Goal: Task Accomplishment & Management: Complete application form

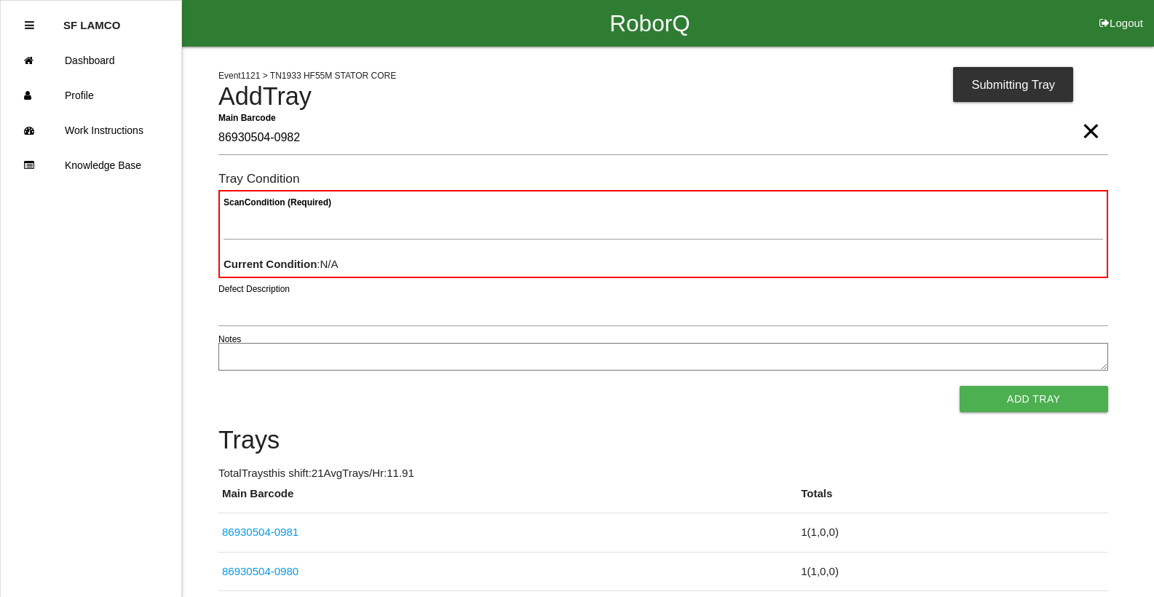
type Barcode "86930504-0982"
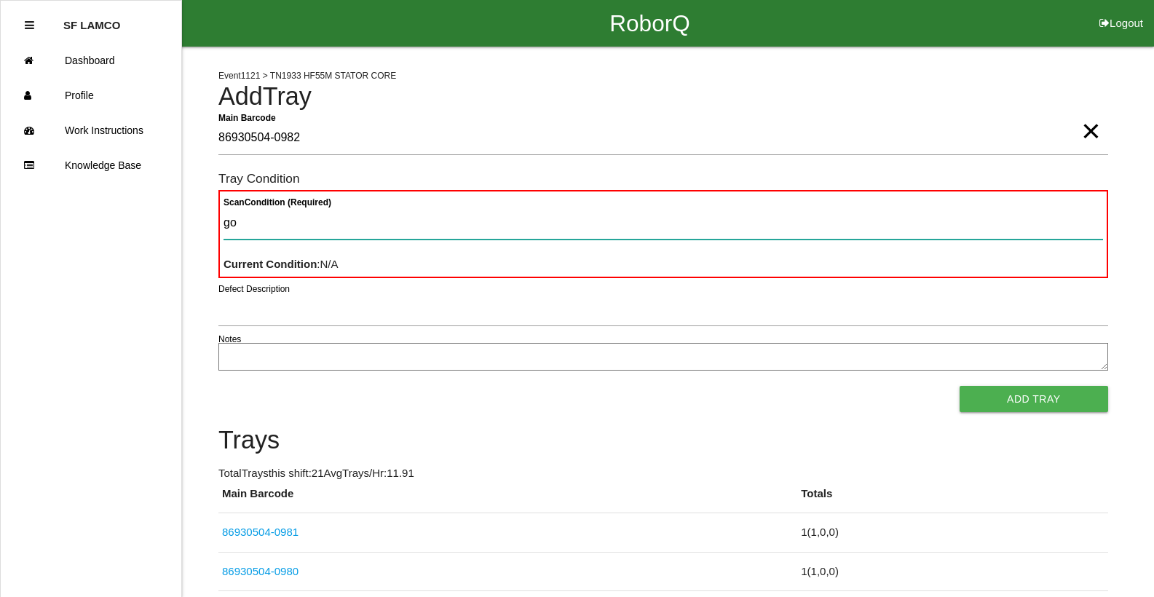
type Condition "goo"
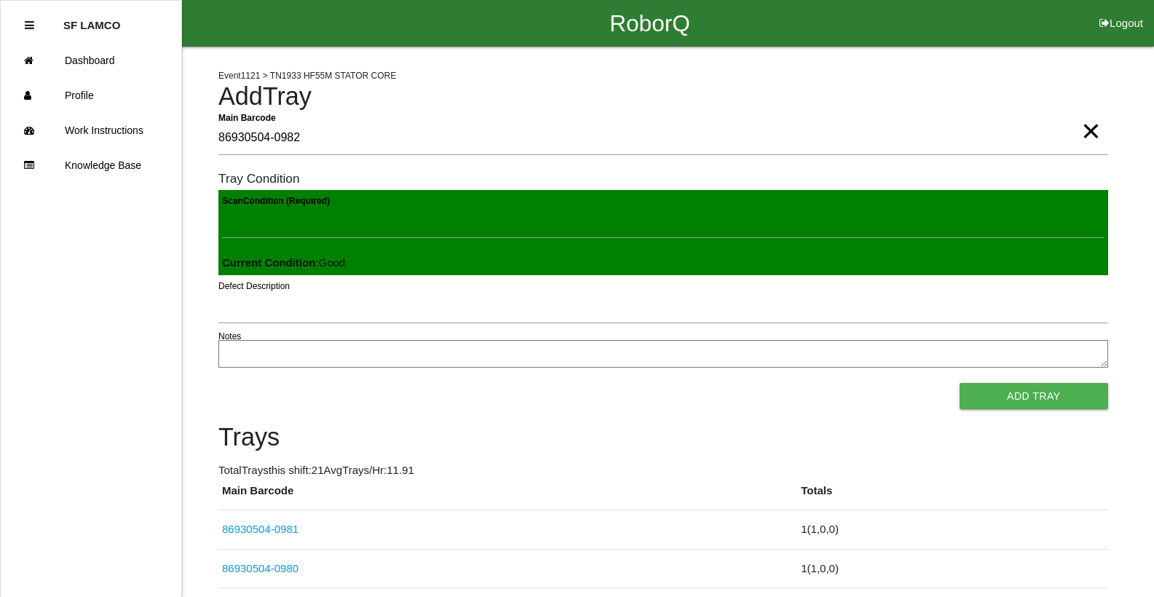
click at [959, 383] on button "Add Tray" at bounding box center [1033, 396] width 148 height 26
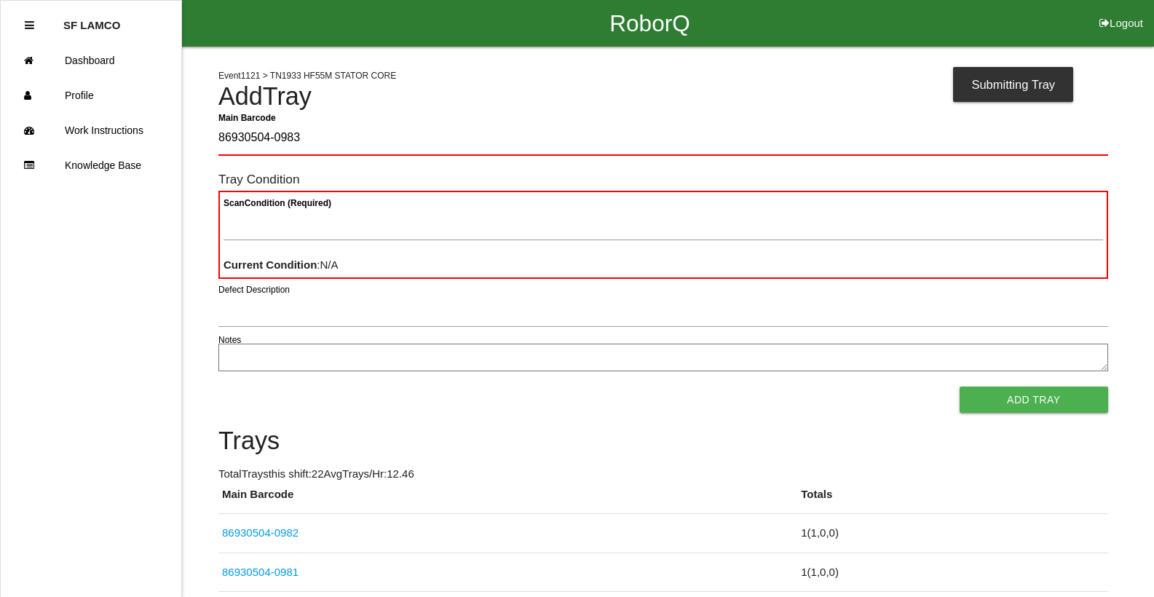
type Barcode "86930504-0983"
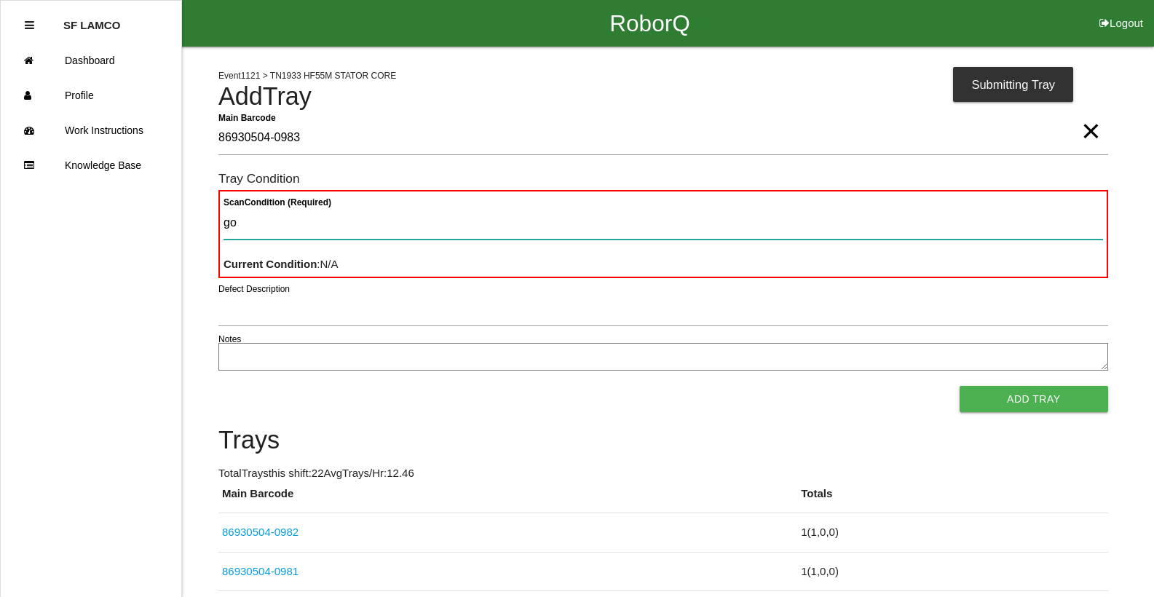
type Condition "goo"
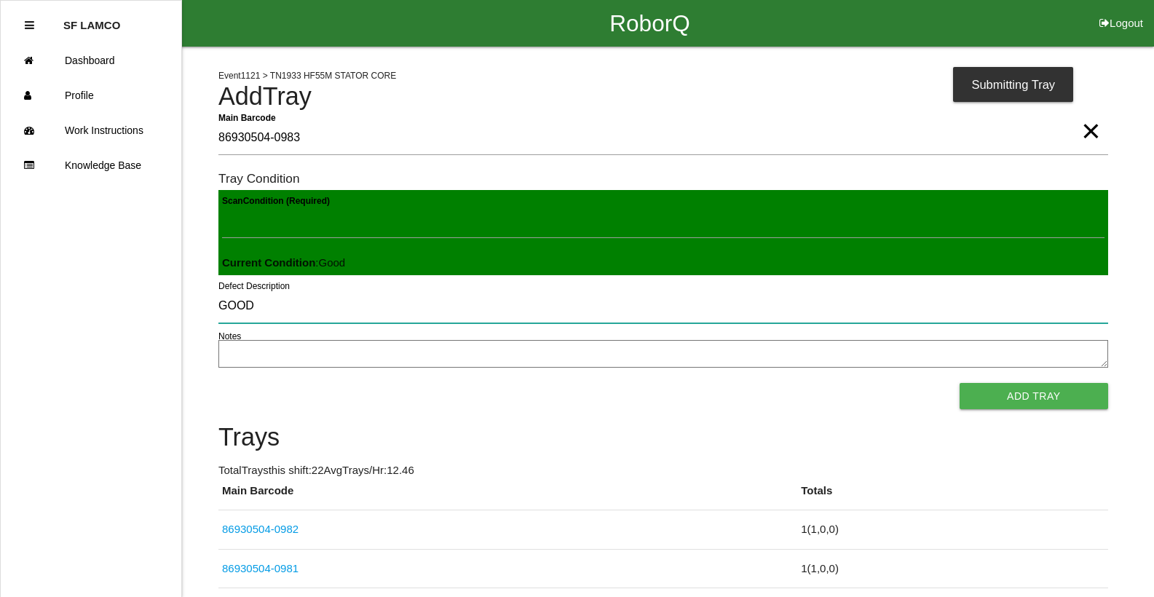
type input "GOOD"
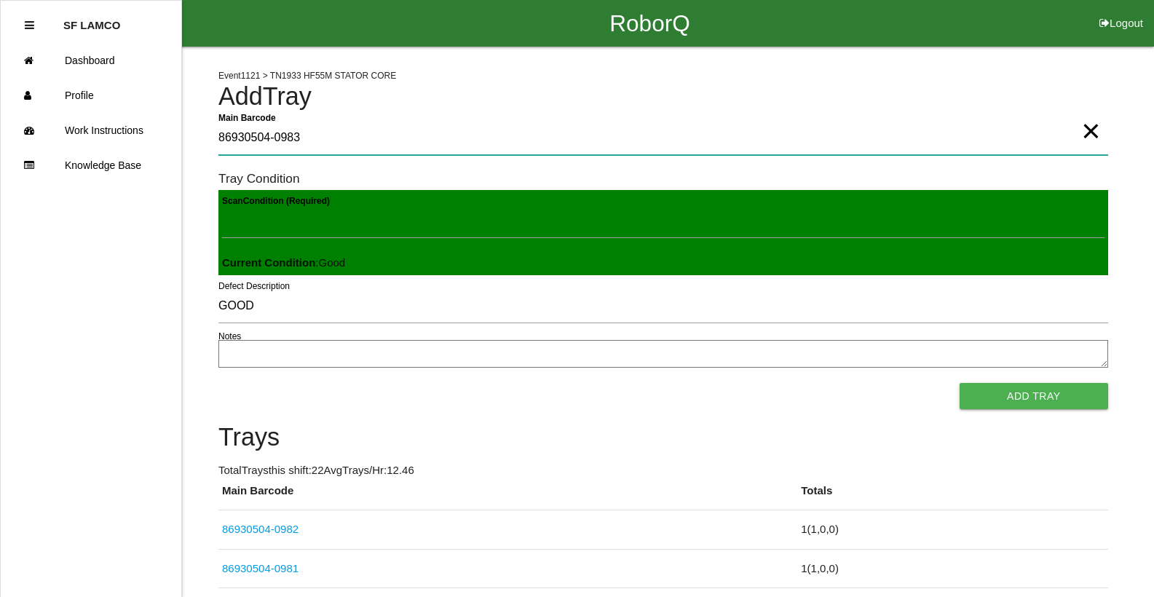
click at [309, 140] on Barcode "86930504-0983" at bounding box center [662, 138] width 889 height 33
click at [309, 139] on Barcode "86930504-0983" at bounding box center [662, 138] width 889 height 33
click at [309, 138] on Barcode "86930504-0983" at bounding box center [662, 138] width 889 height 33
click at [310, 138] on Barcode "86930504-0983" at bounding box center [662, 138] width 889 height 33
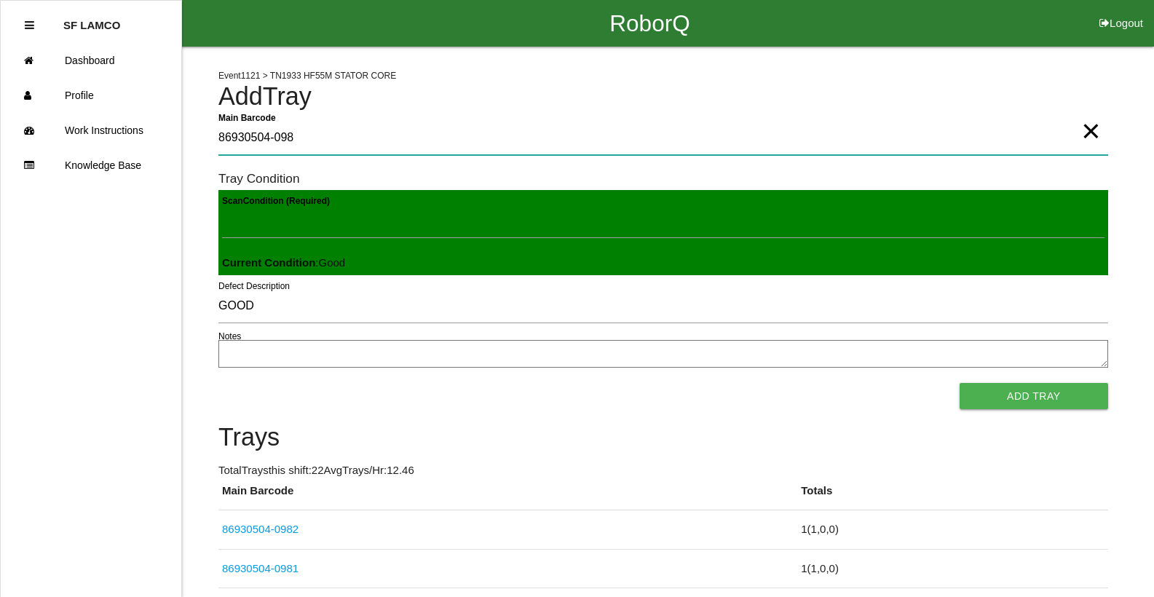
type Barcode "86930504-0983"
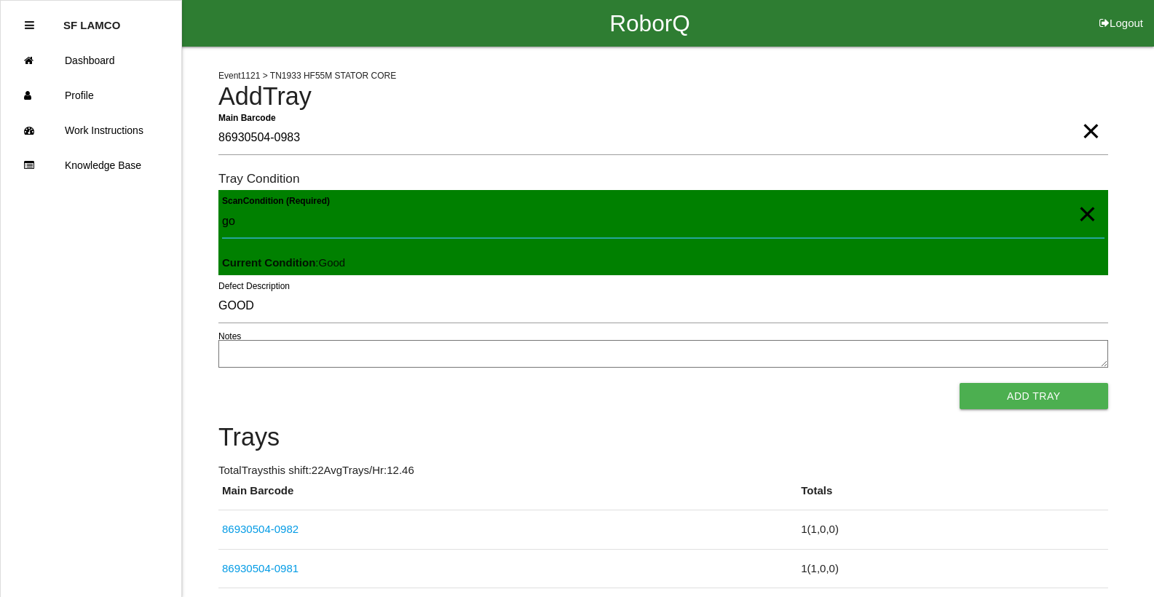
type Condition "goo"
click at [959, 383] on button "Add Tray" at bounding box center [1033, 396] width 148 height 26
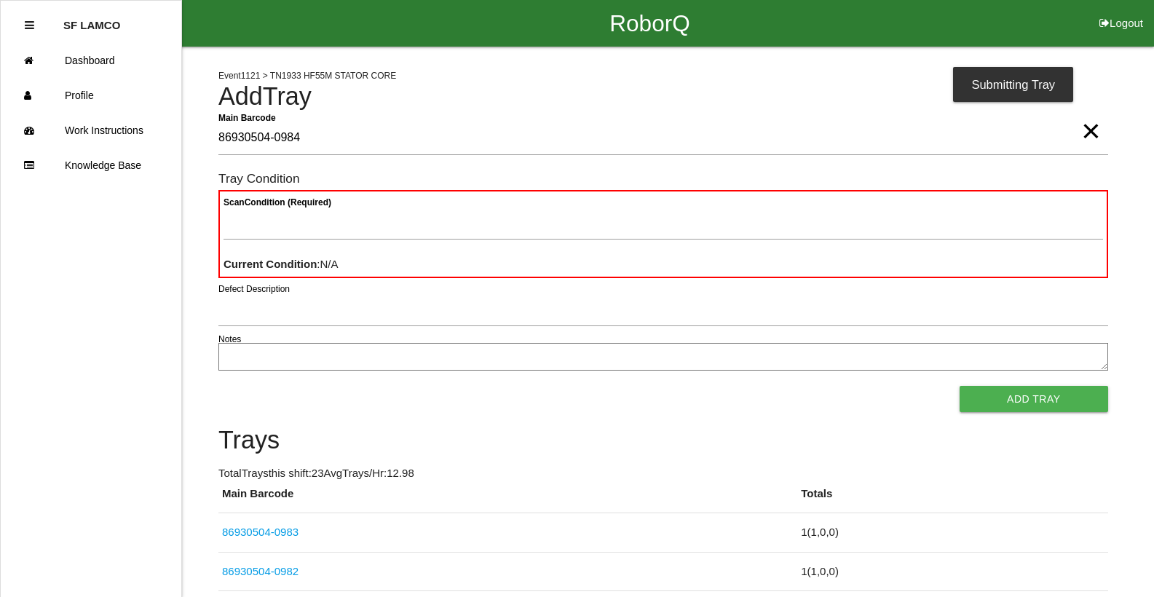
type Barcode "86930504-0984"
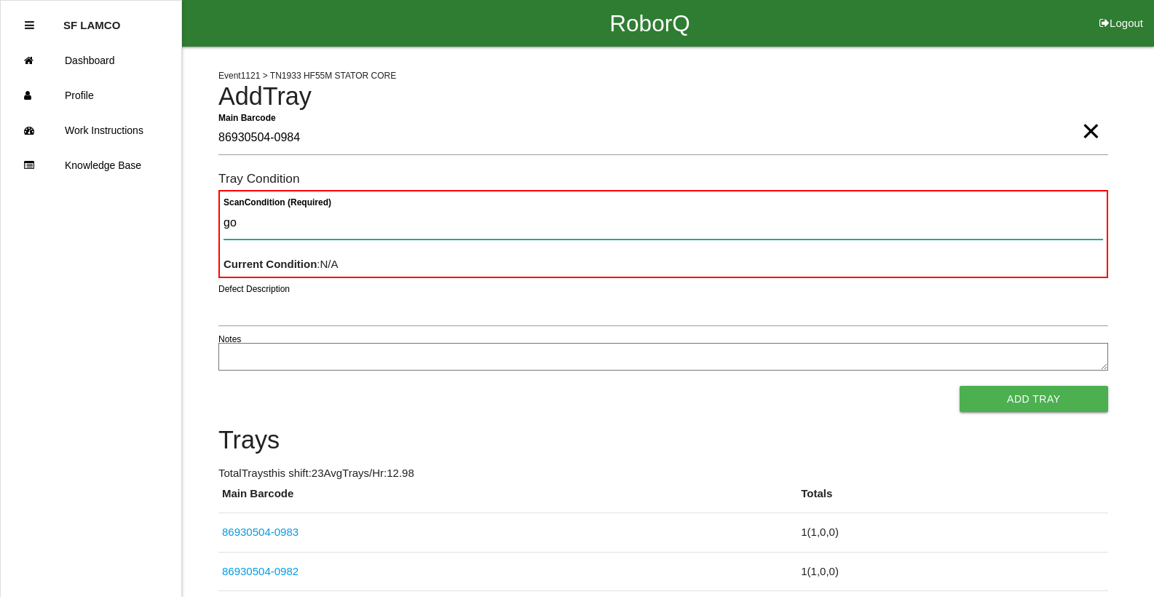
type Condition "goo"
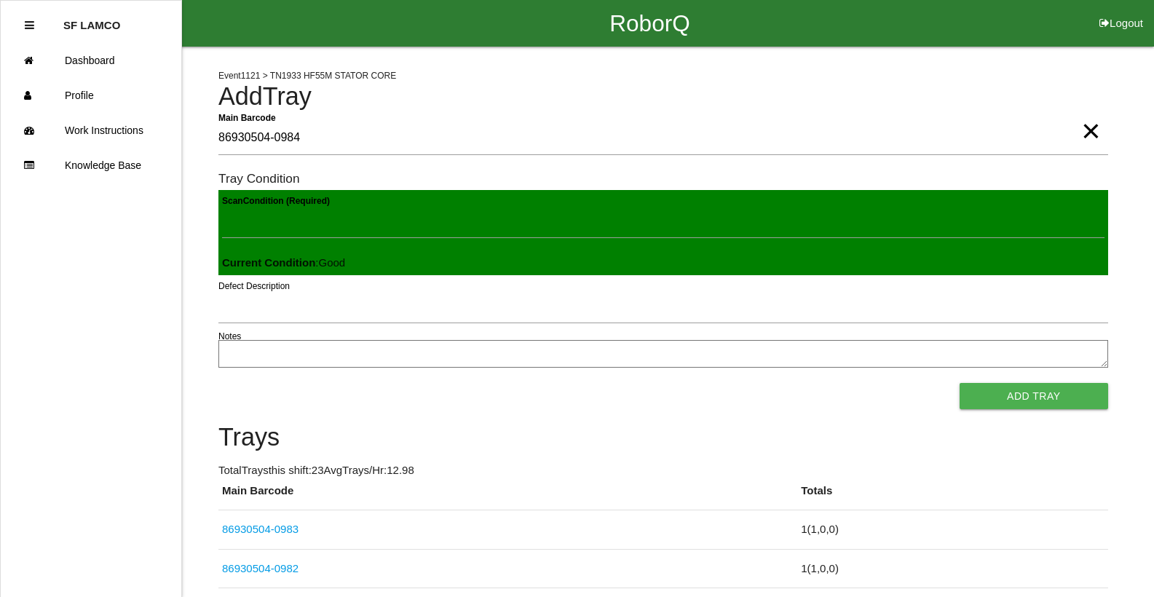
click at [959, 383] on button "Add Tray" at bounding box center [1033, 396] width 148 height 26
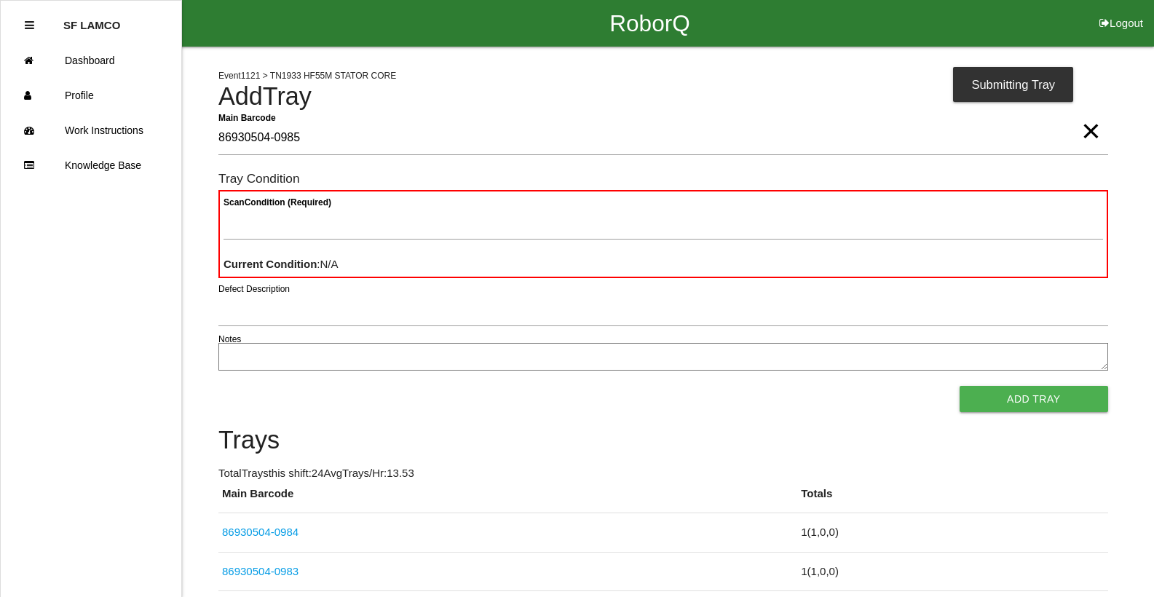
type Barcode "86930504-0985"
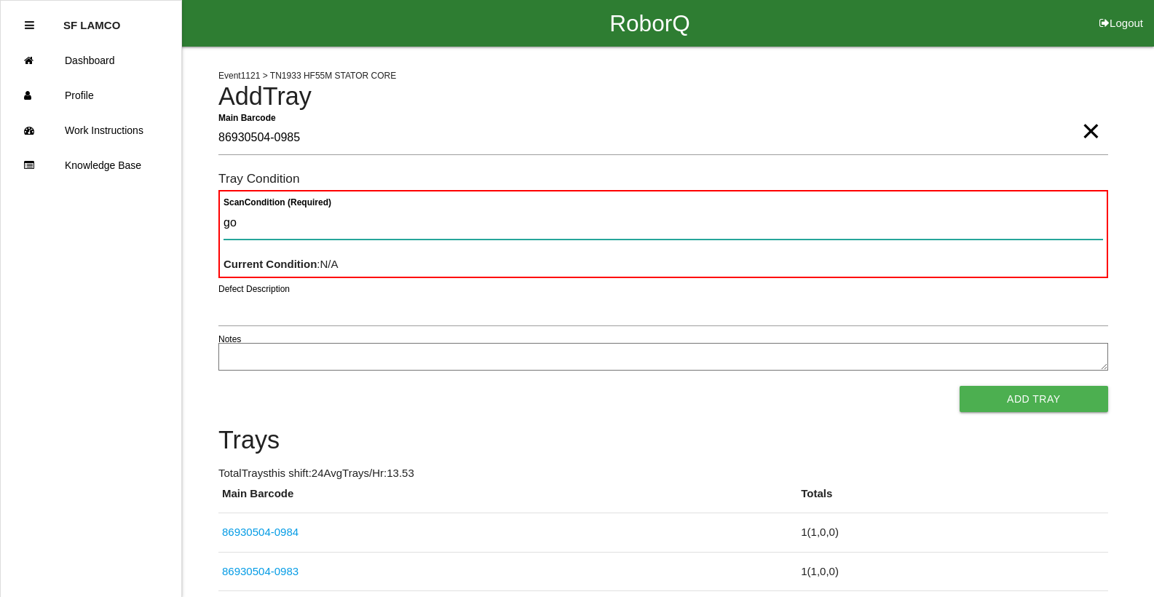
type Condition "goo"
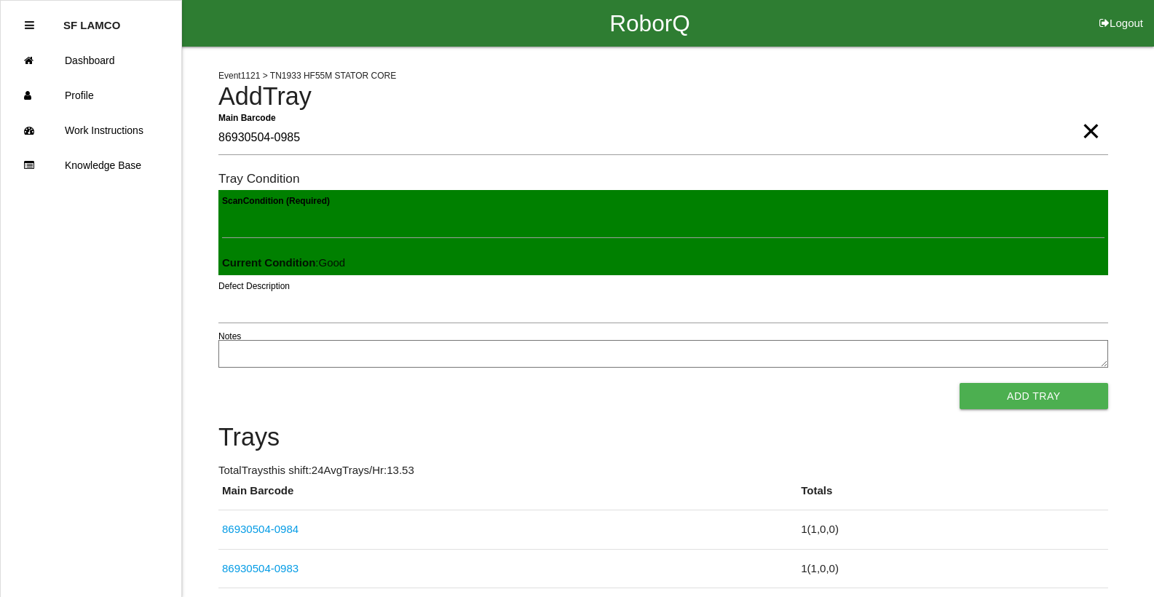
click at [959, 383] on button "Add Tray" at bounding box center [1033, 396] width 148 height 26
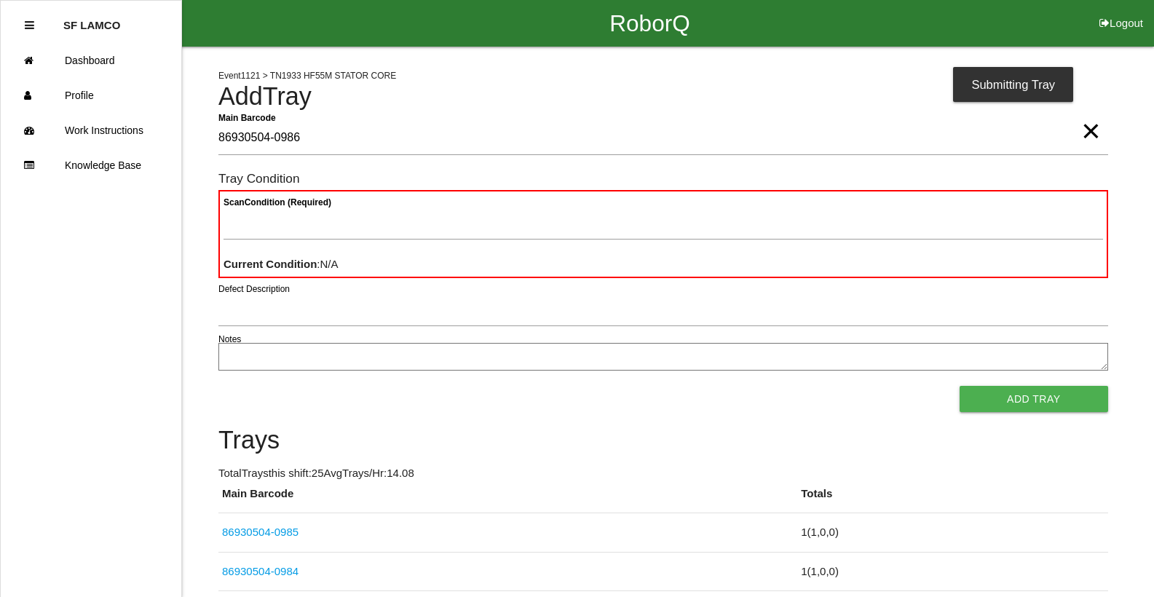
type Barcode "86930504-0986"
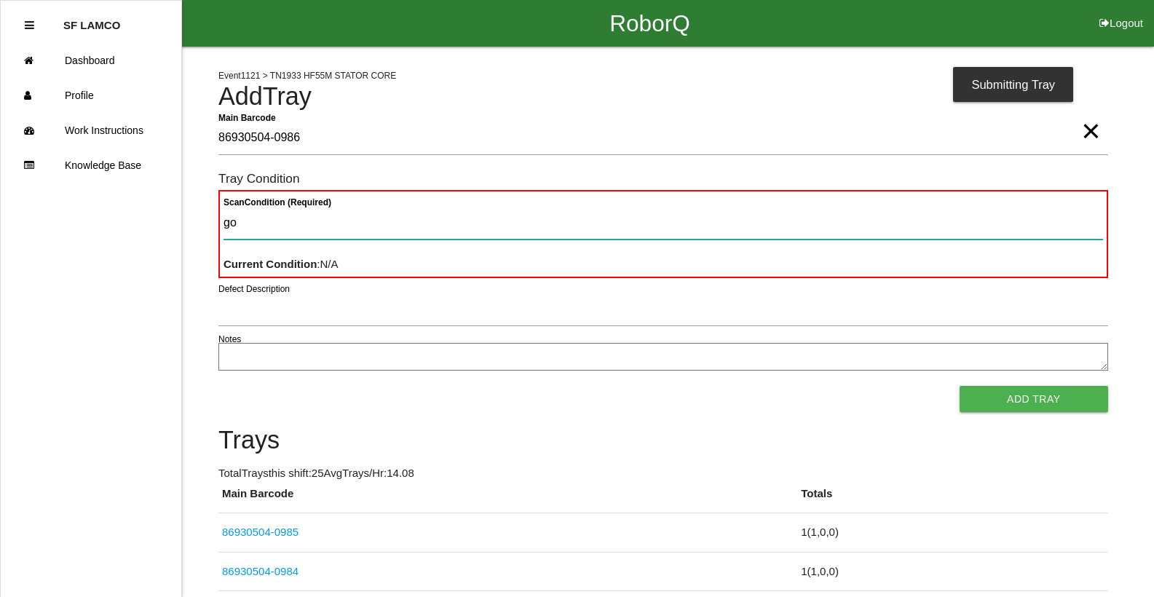
type Condition "goo"
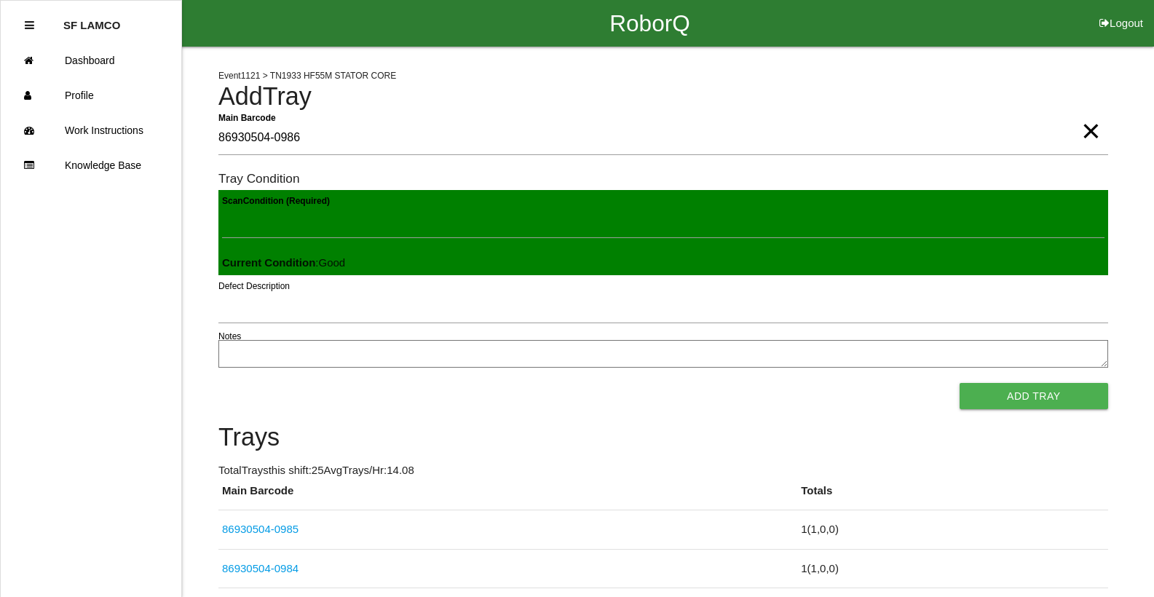
click at [959, 383] on button "Add Tray" at bounding box center [1033, 396] width 148 height 26
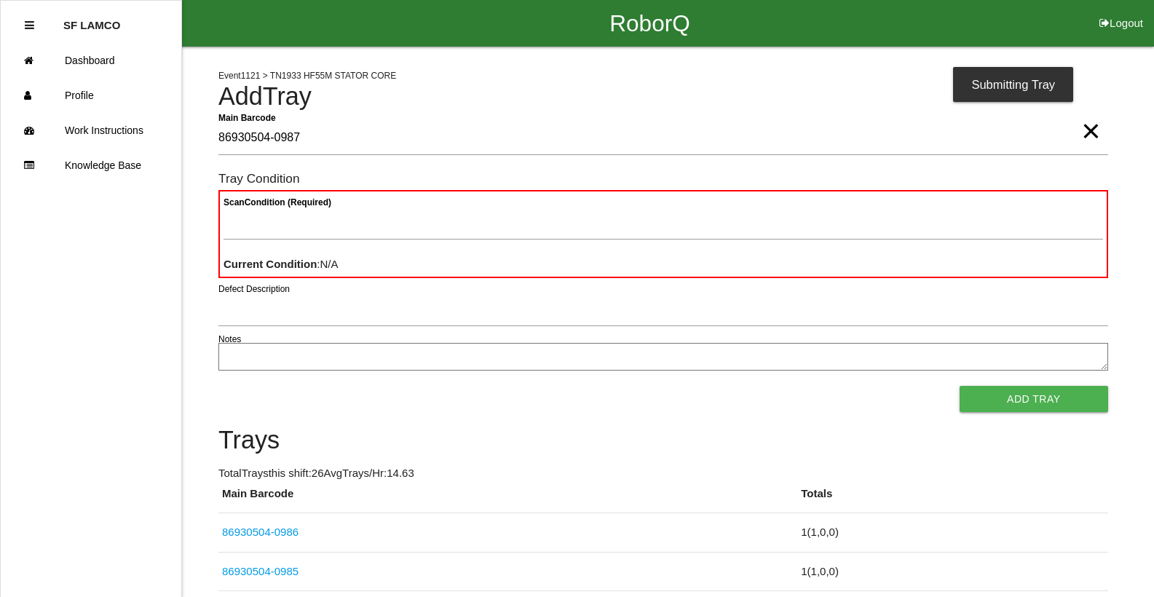
type Barcode "86930504-0987"
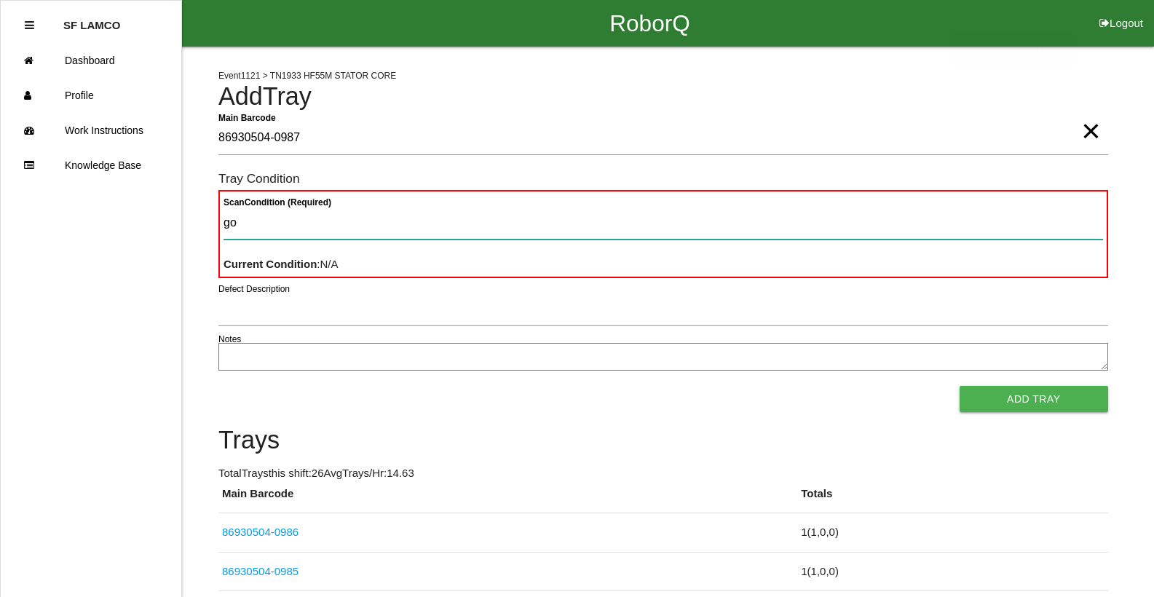
type Condition "goo"
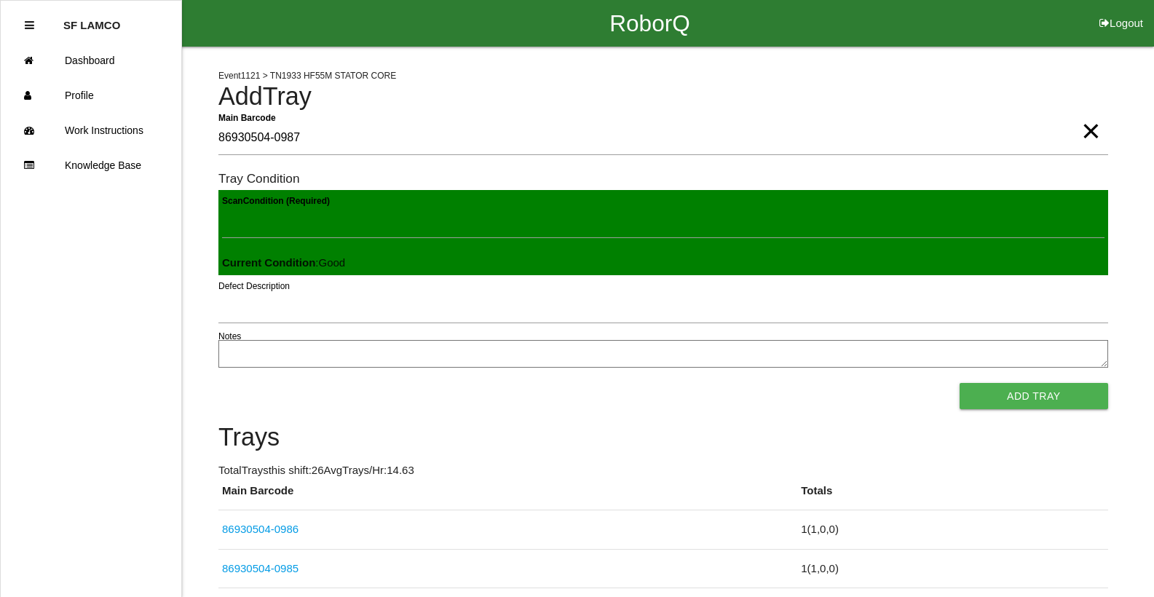
click at [959, 383] on button "Add Tray" at bounding box center [1033, 396] width 148 height 26
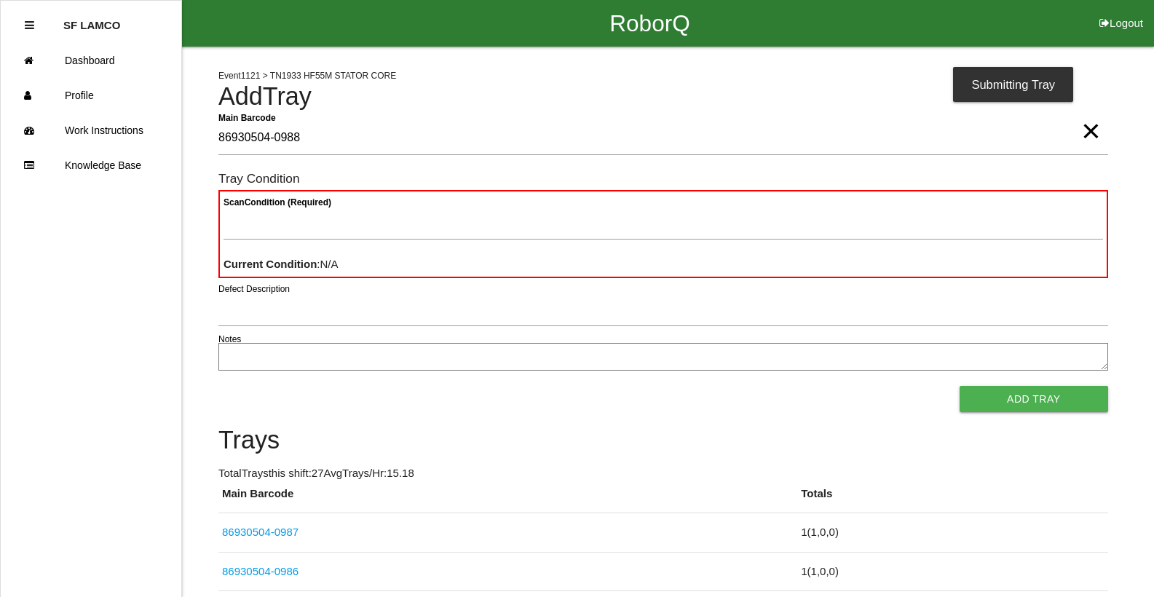
type Barcode "86930504-0988"
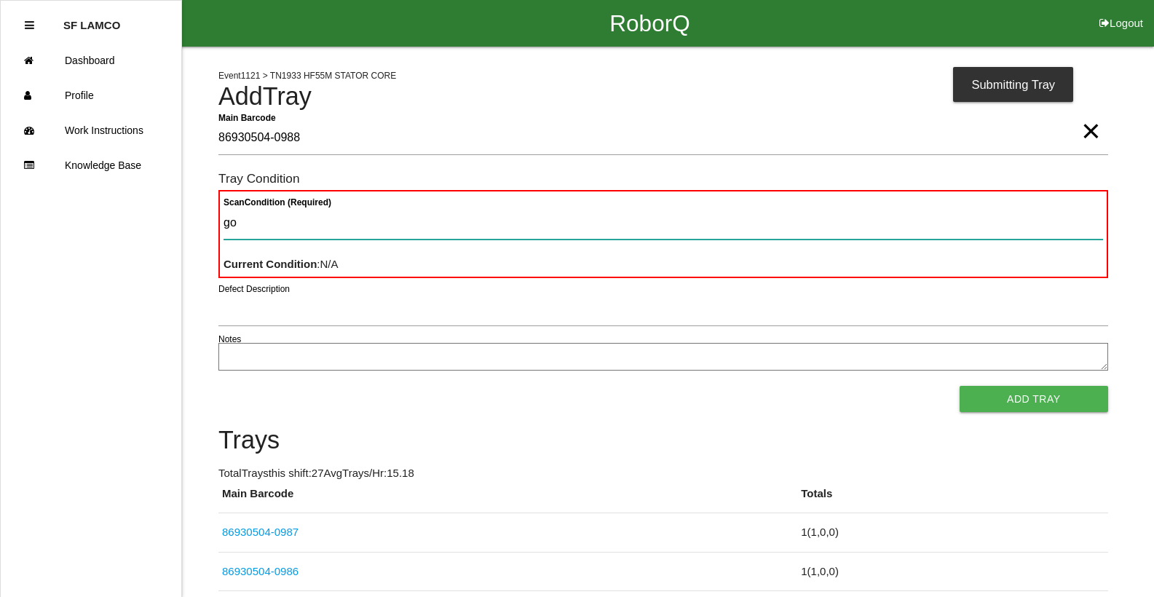
type Condition "goo"
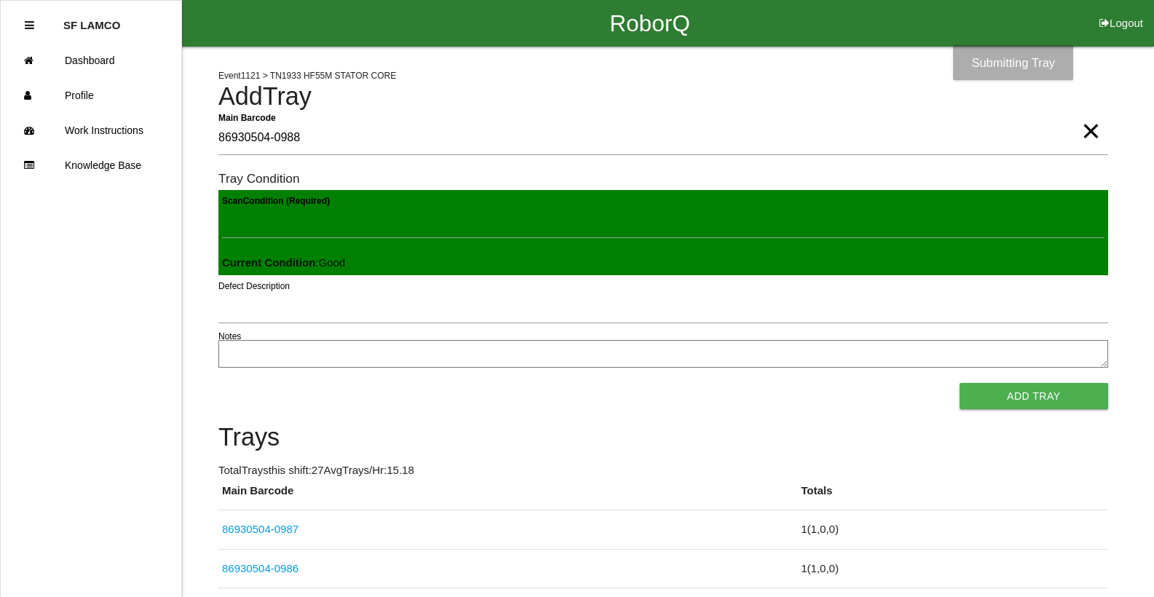
click at [959, 383] on button "Add Tray" at bounding box center [1033, 396] width 148 height 26
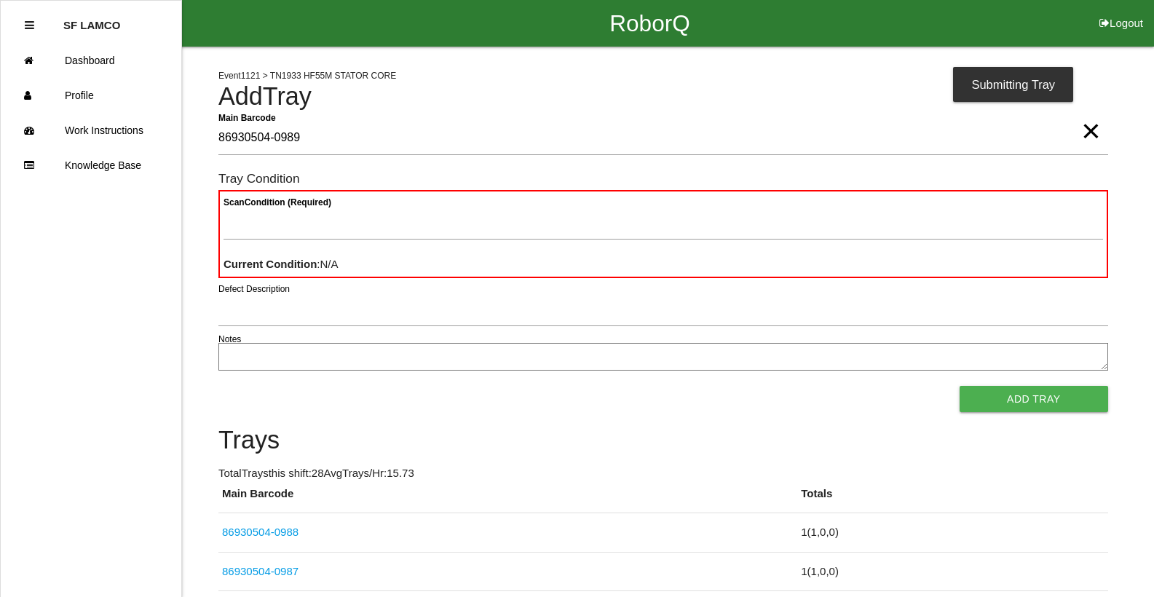
type Barcode "86930504-0989"
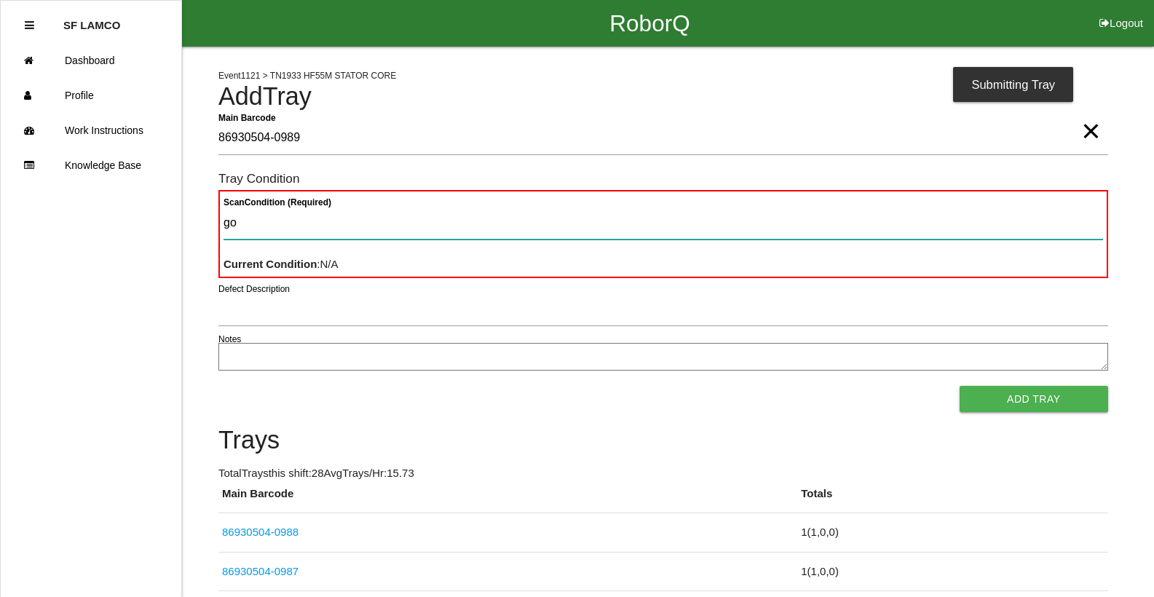
type Condition "goo"
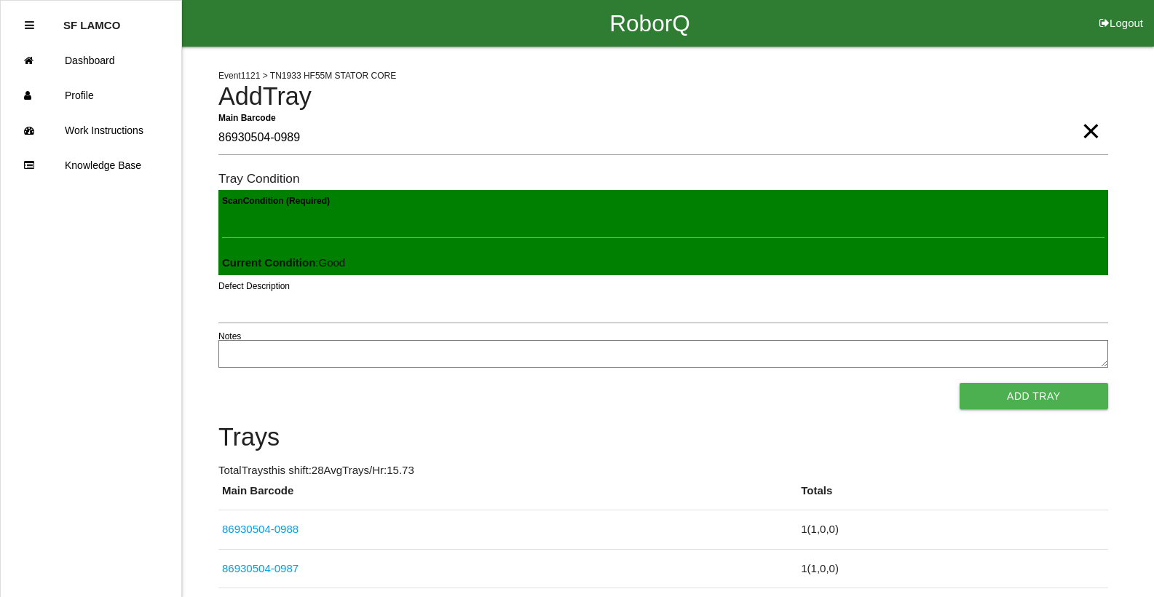
click at [959, 383] on button "Add Tray" at bounding box center [1033, 396] width 148 height 26
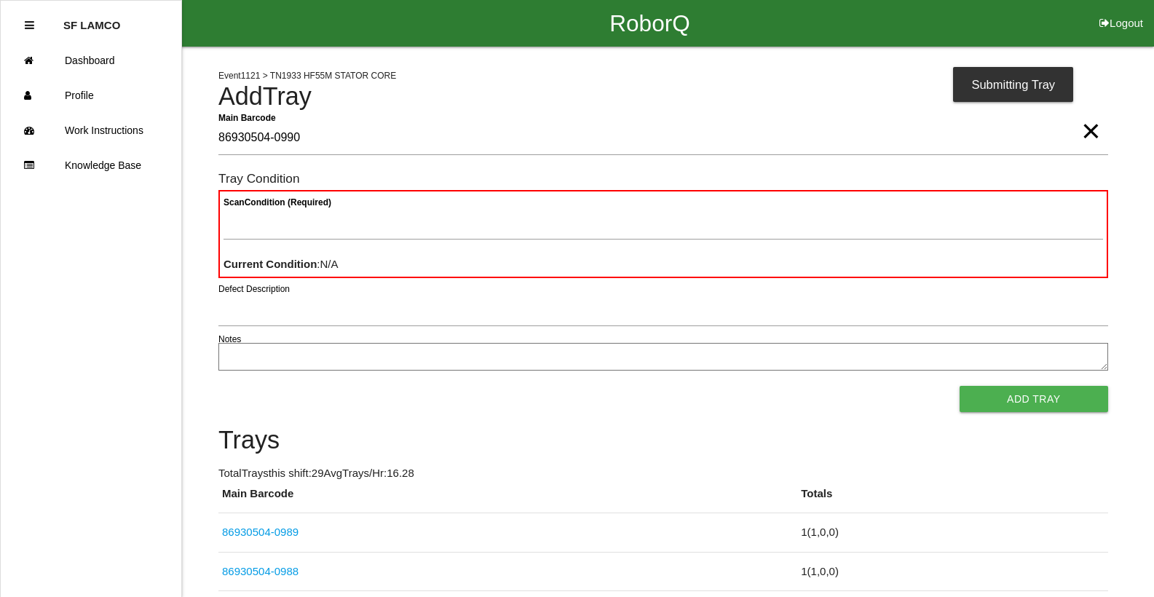
type Barcode "86930504-0990"
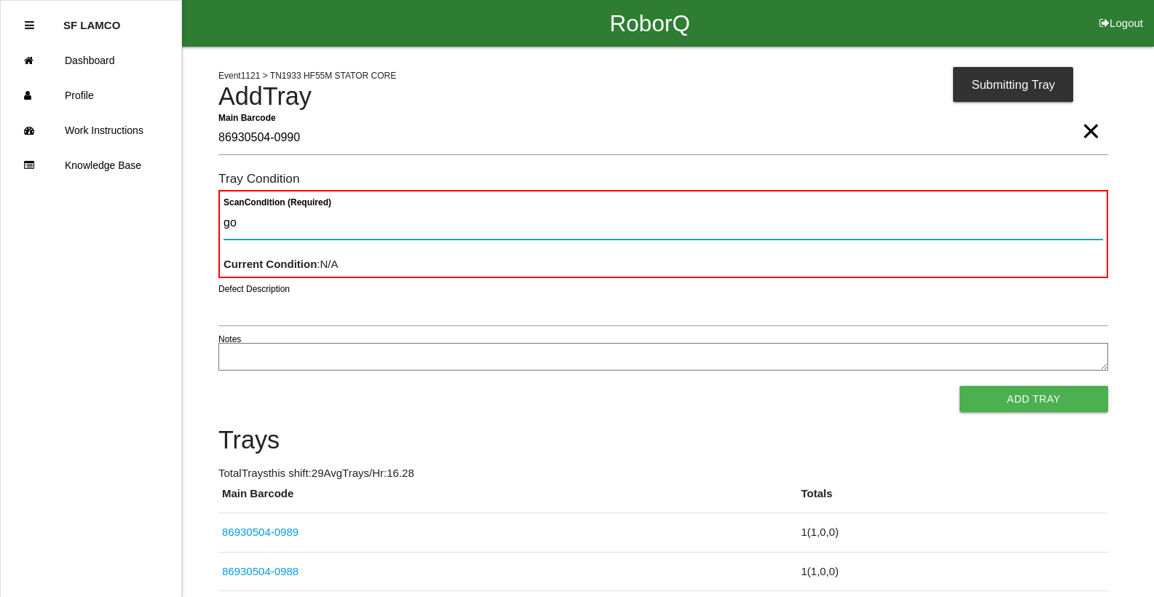
type Condition "goo"
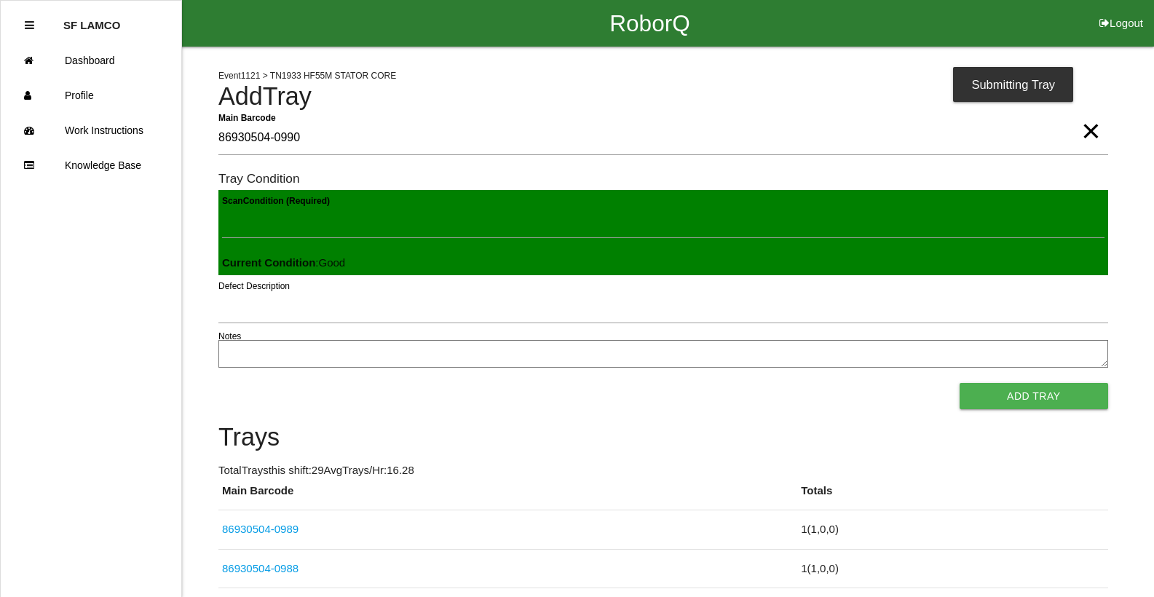
click at [959, 383] on button "Add Tray" at bounding box center [1033, 396] width 148 height 26
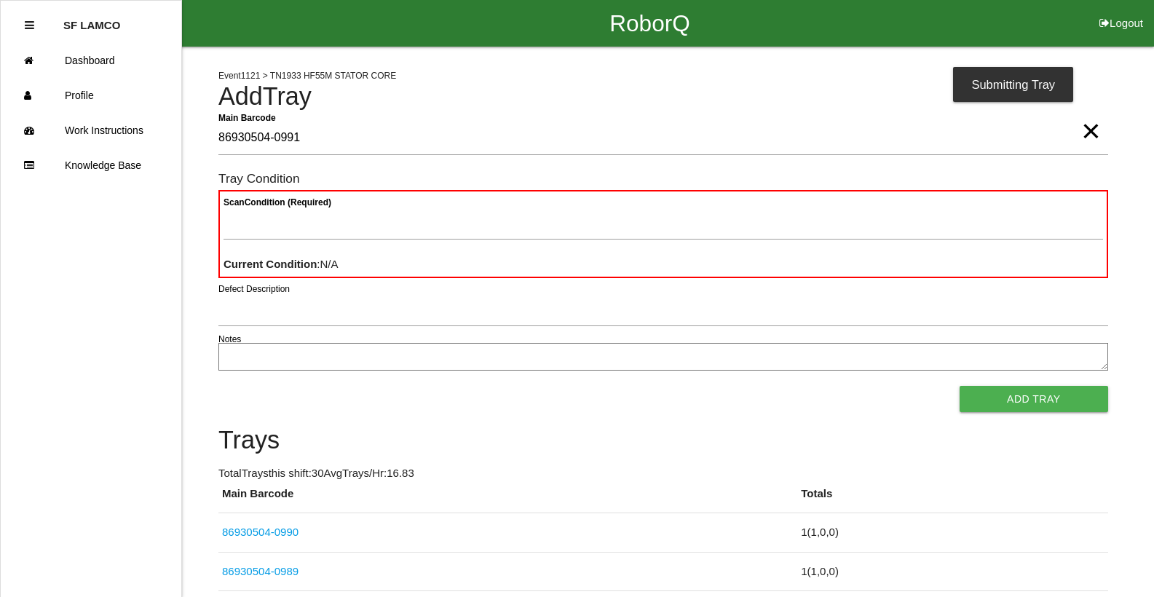
type Barcode "86930504-0991"
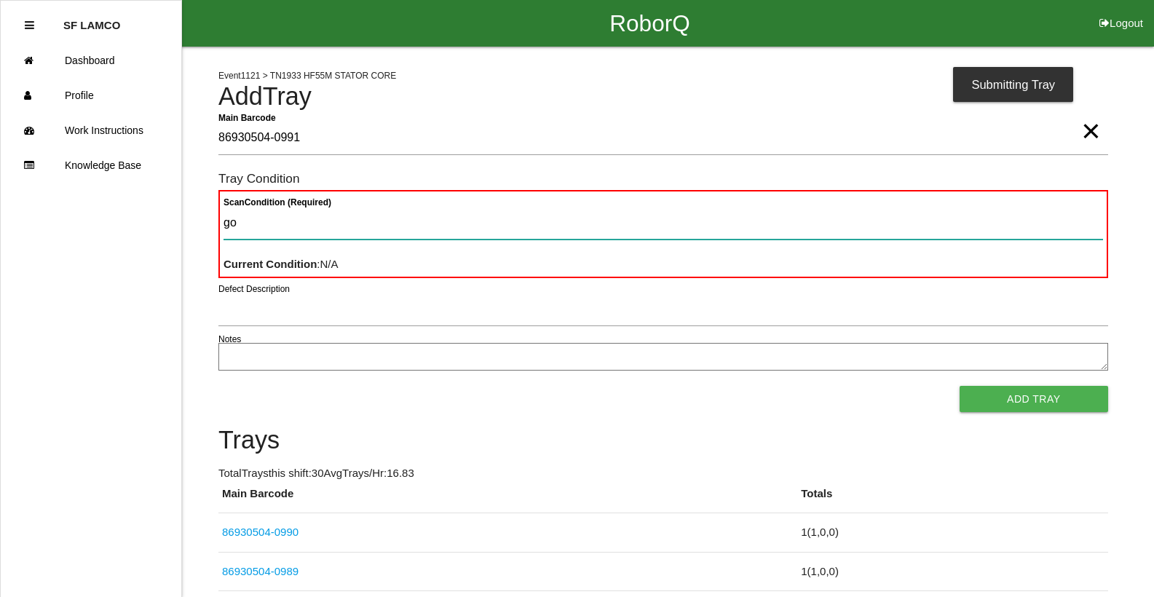
type Condition "goo"
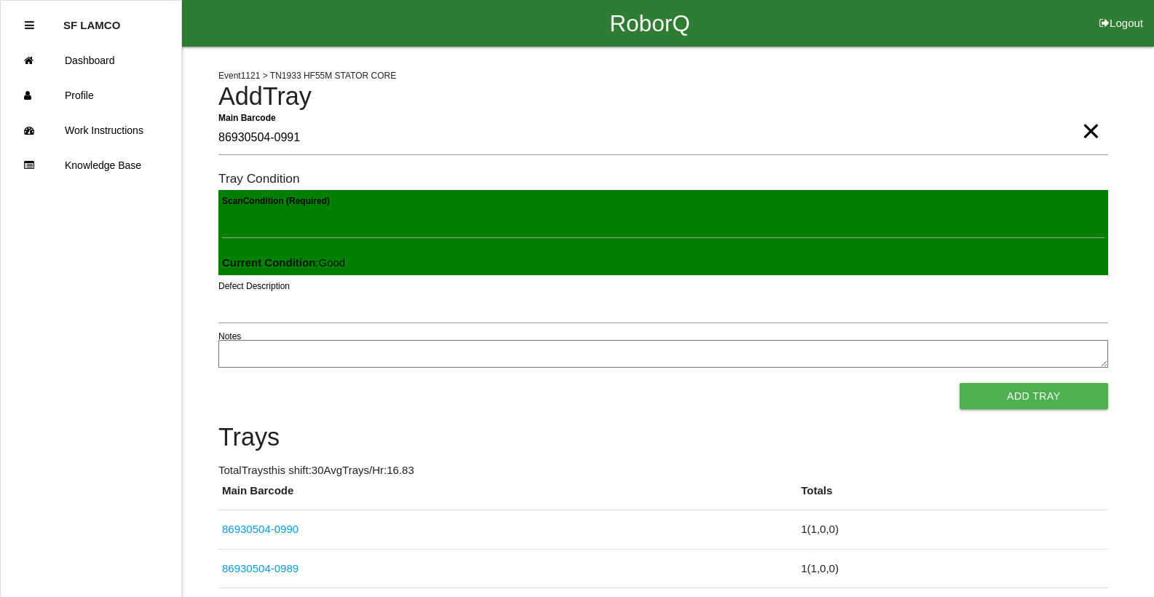
click at [959, 383] on button "Add Tray" at bounding box center [1033, 396] width 148 height 26
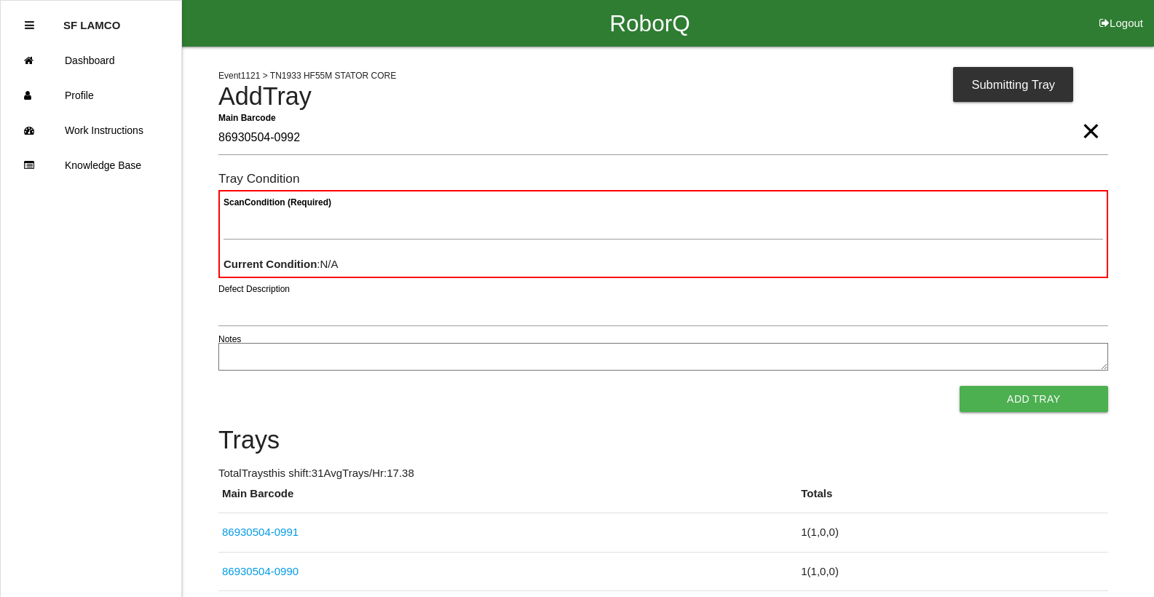
type Barcode "86930504-0992"
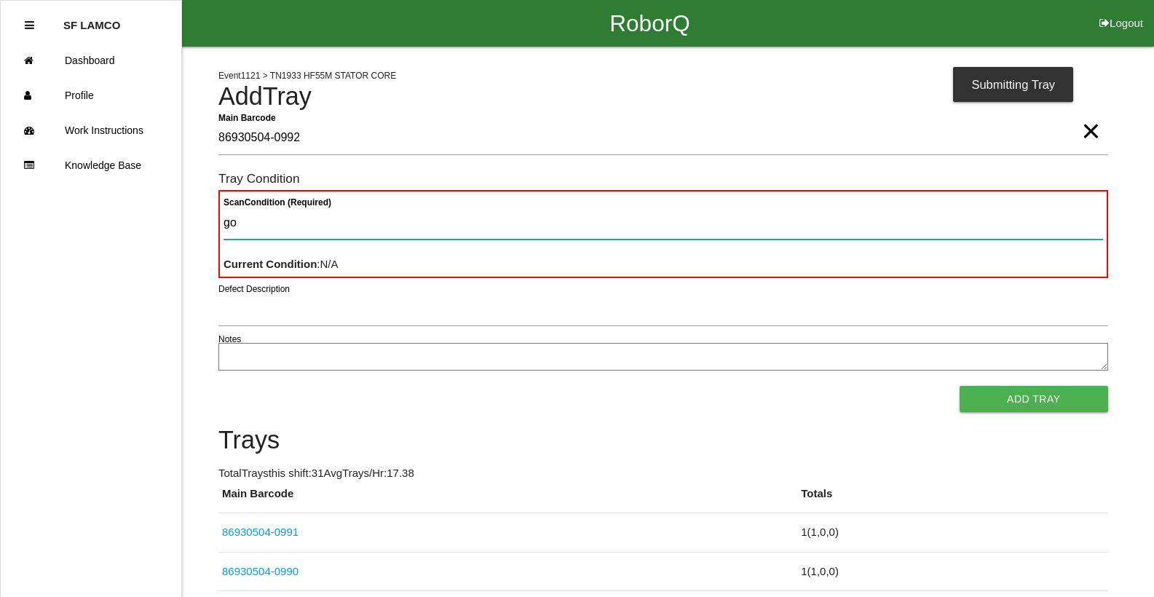
type Condition "goo"
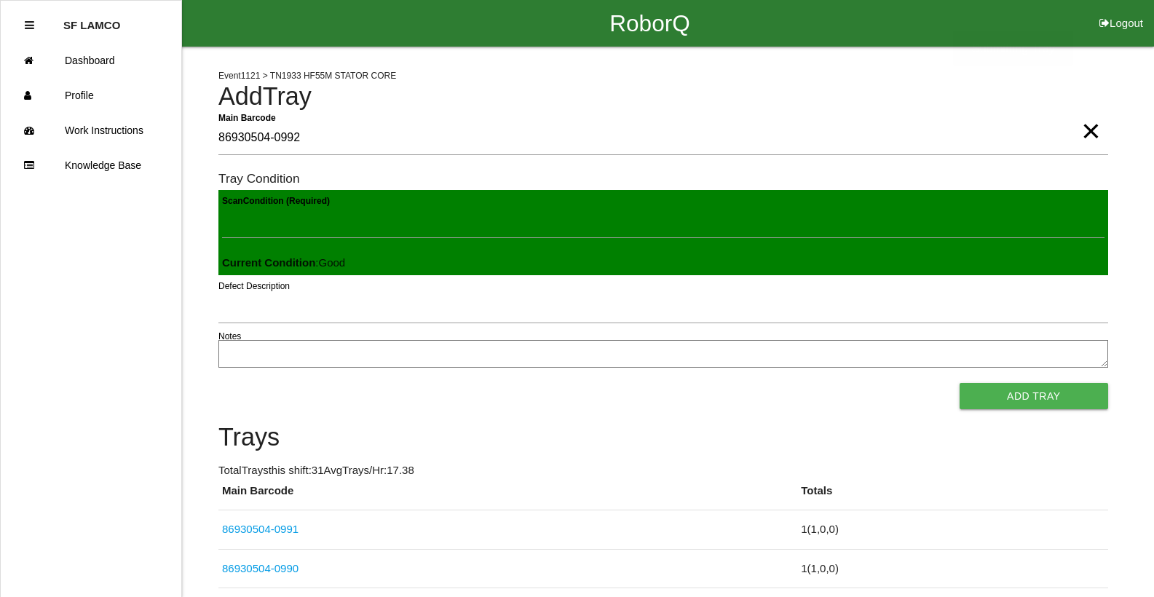
click at [959, 383] on button "Add Tray" at bounding box center [1033, 396] width 148 height 26
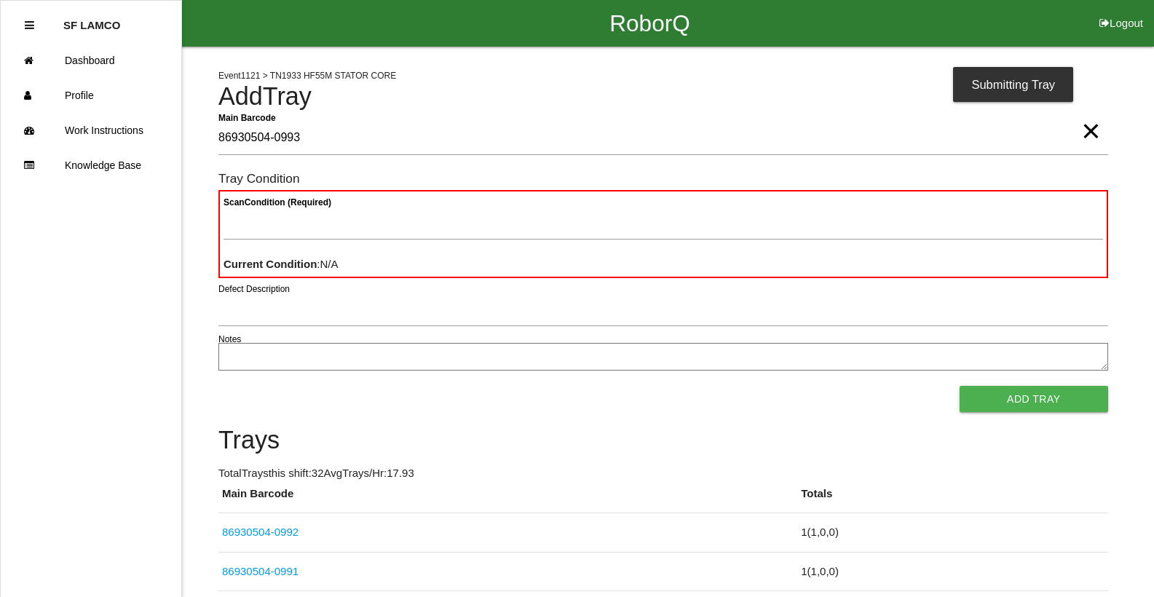
type Barcode "86930504-0993"
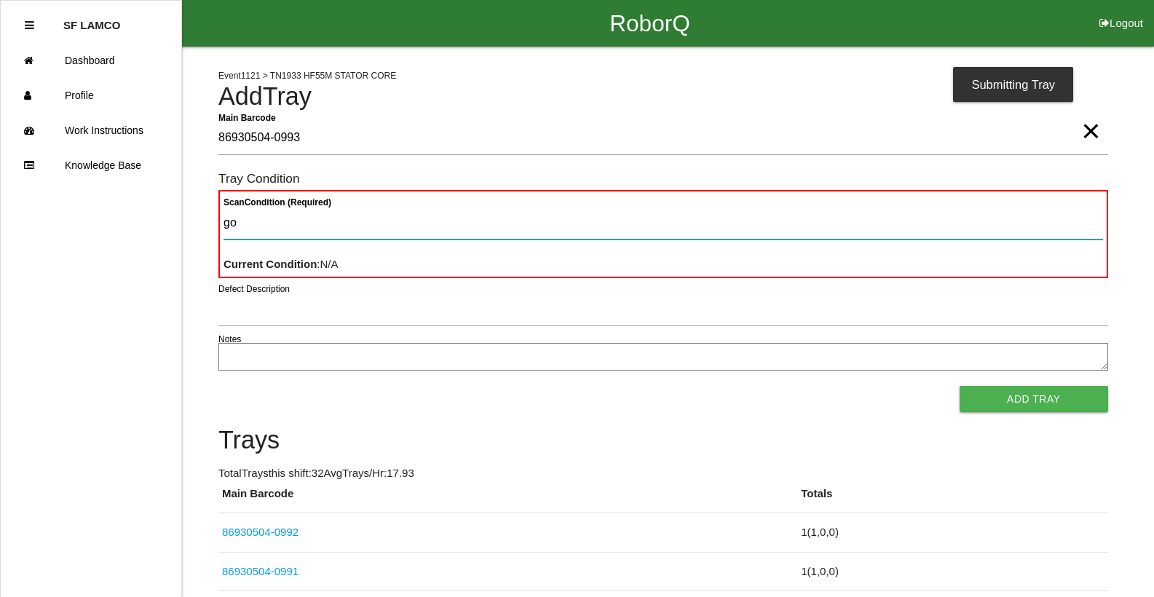
type Condition "goo"
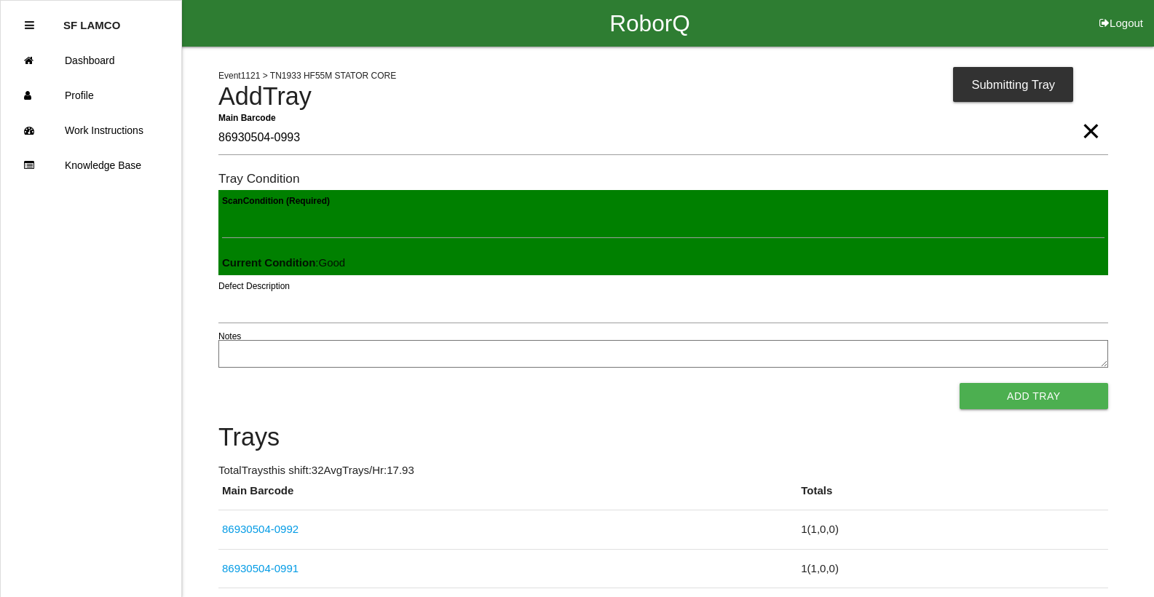
click at [959, 383] on button "Add Tray" at bounding box center [1033, 396] width 148 height 26
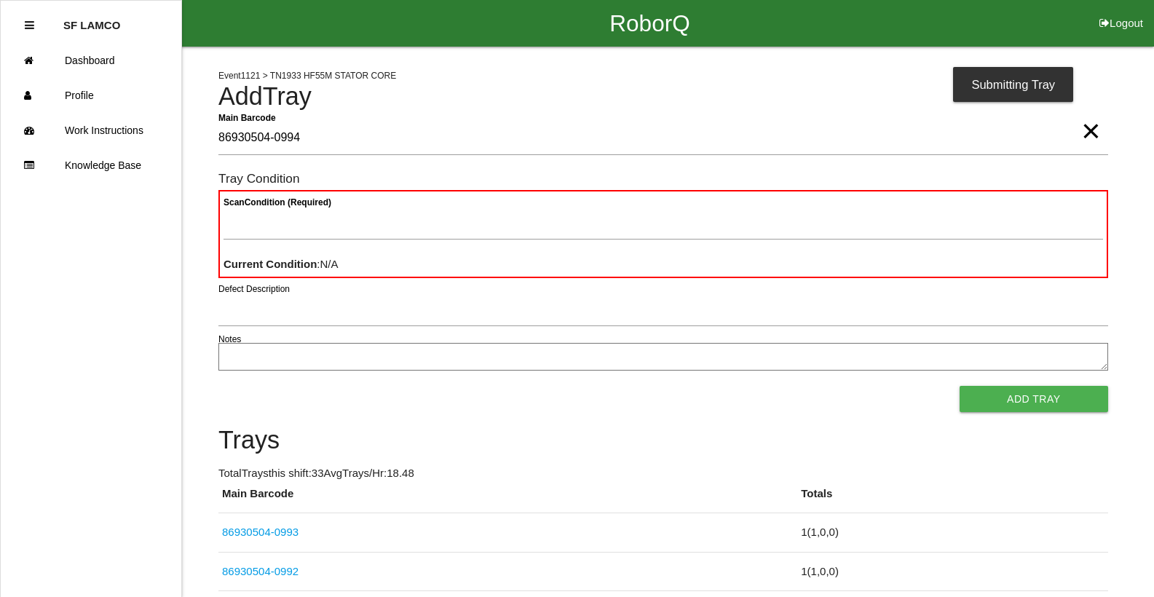
type Barcode "86930504-0994"
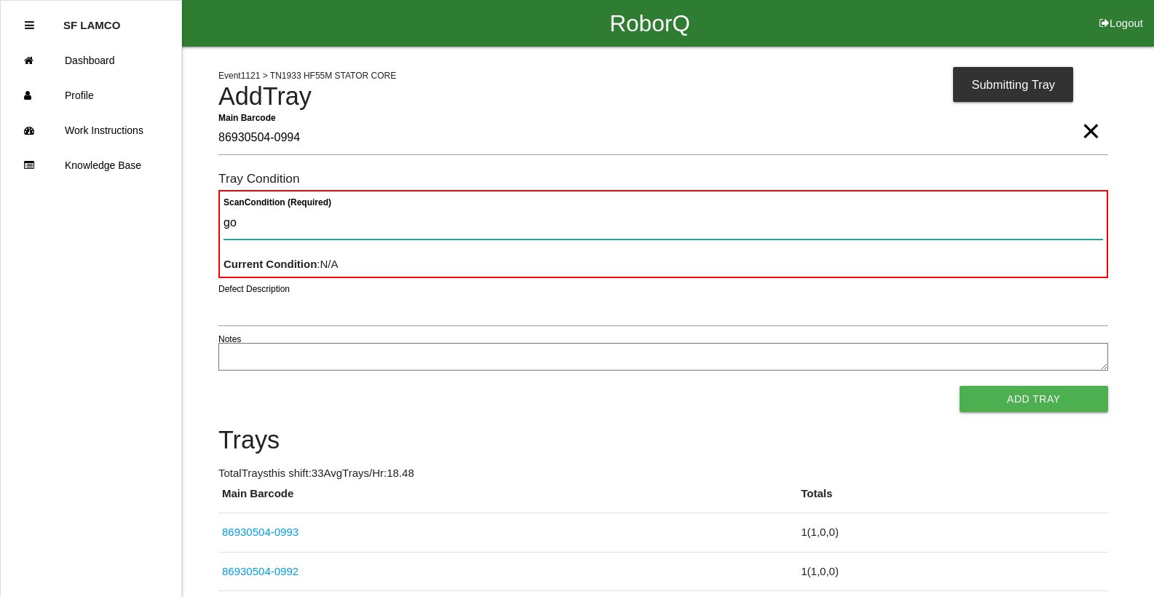
type Condition "goo"
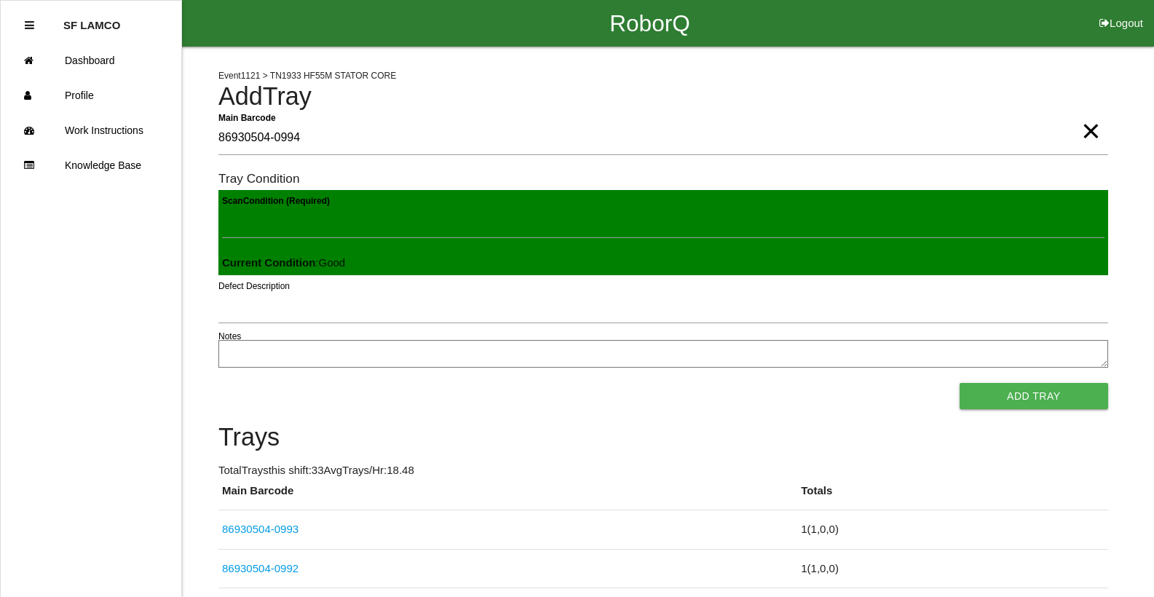
click at [959, 383] on button "Add Tray" at bounding box center [1033, 396] width 148 height 26
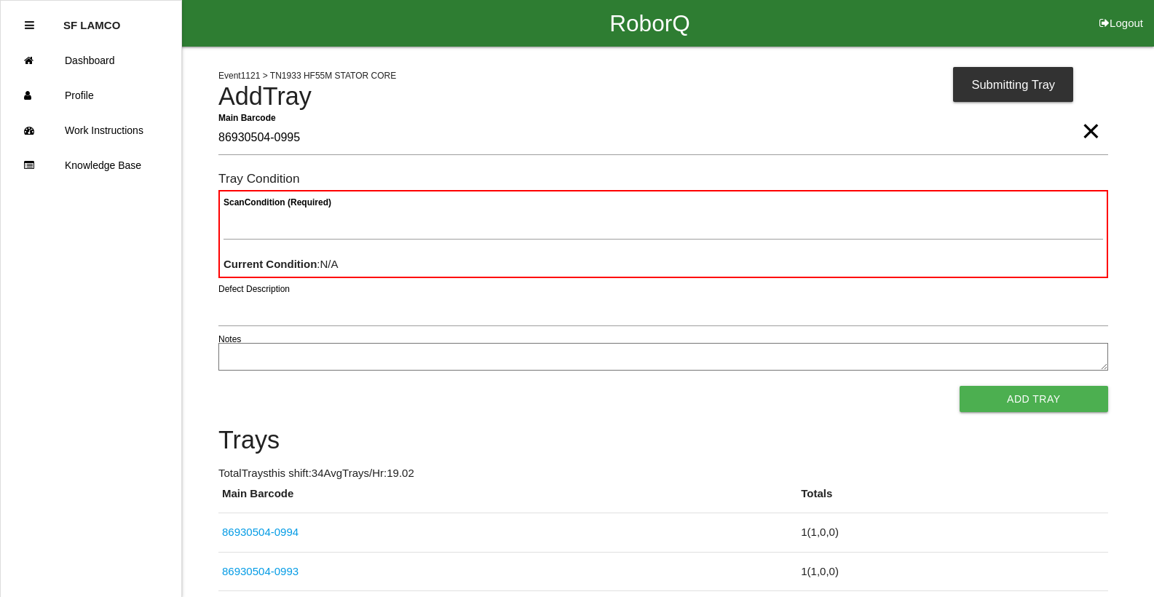
type Barcode "86930504-0995"
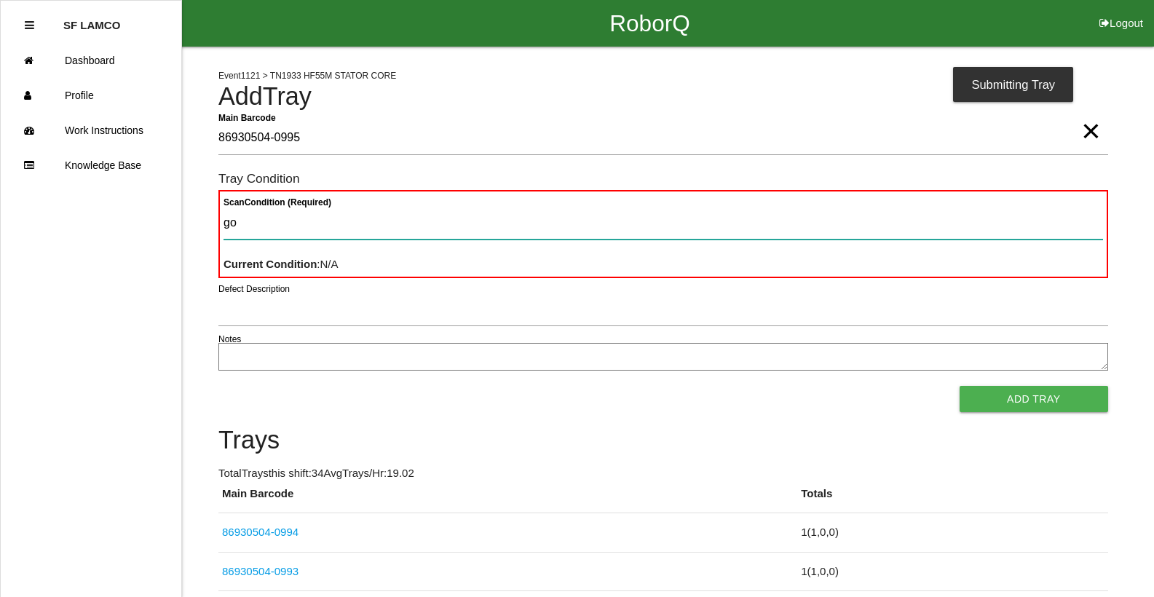
type Condition "goo"
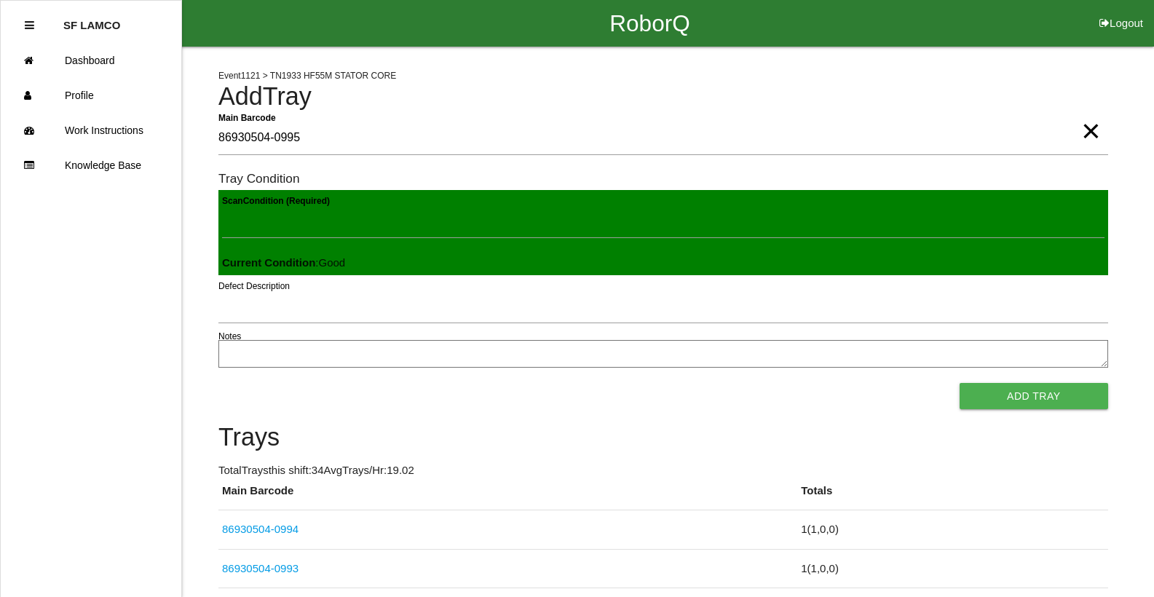
click at [959, 383] on button "Add Tray" at bounding box center [1033, 396] width 148 height 26
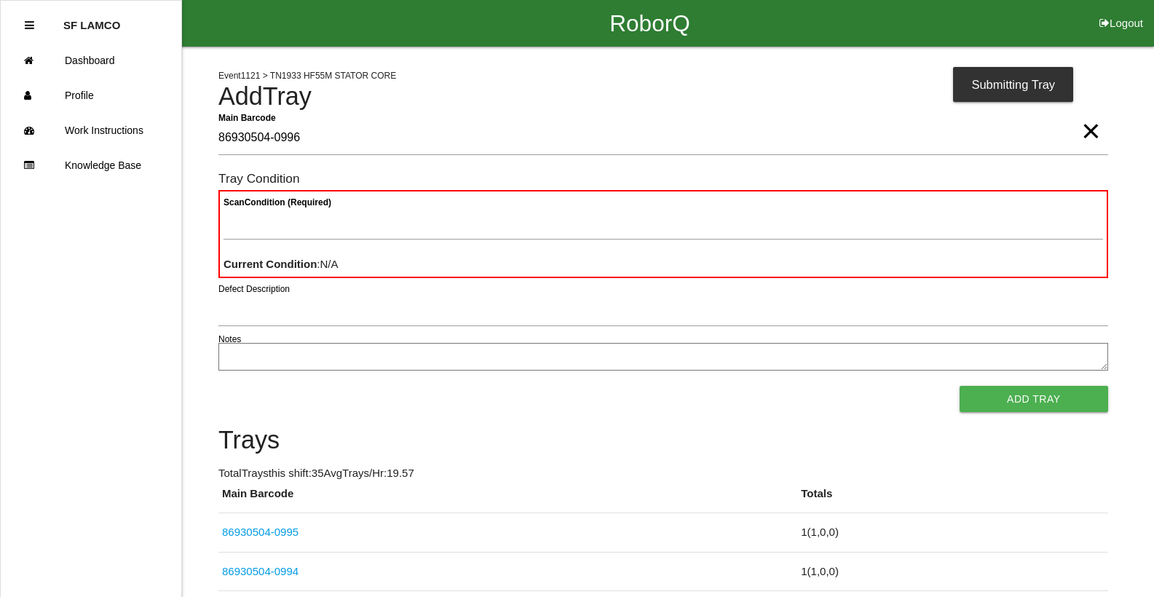
type Barcode "86930504-0996"
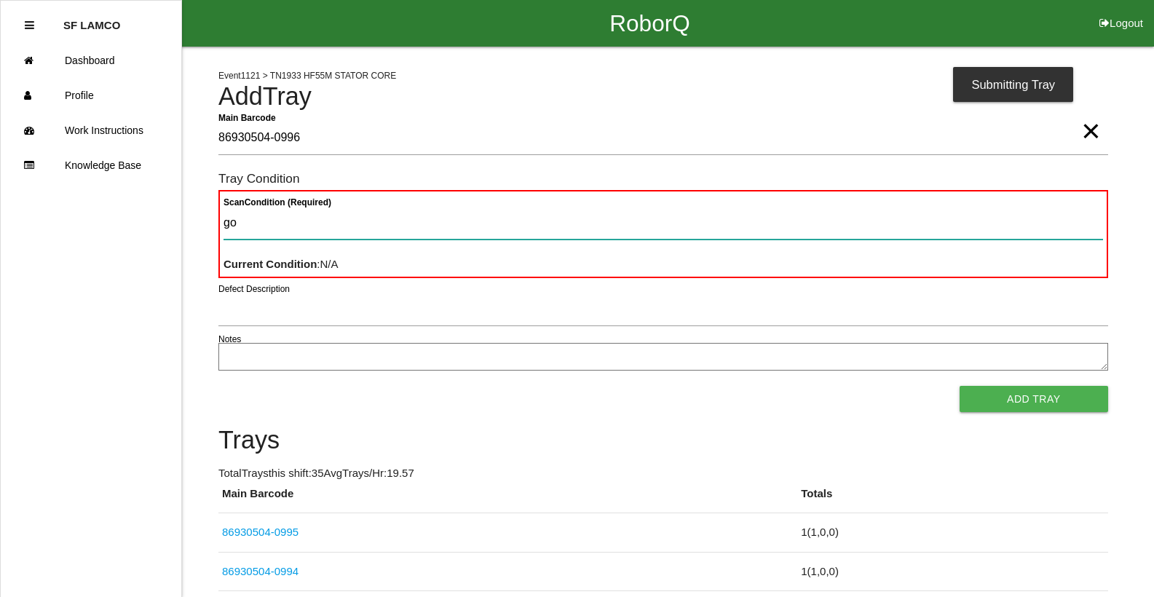
type Condition "goo"
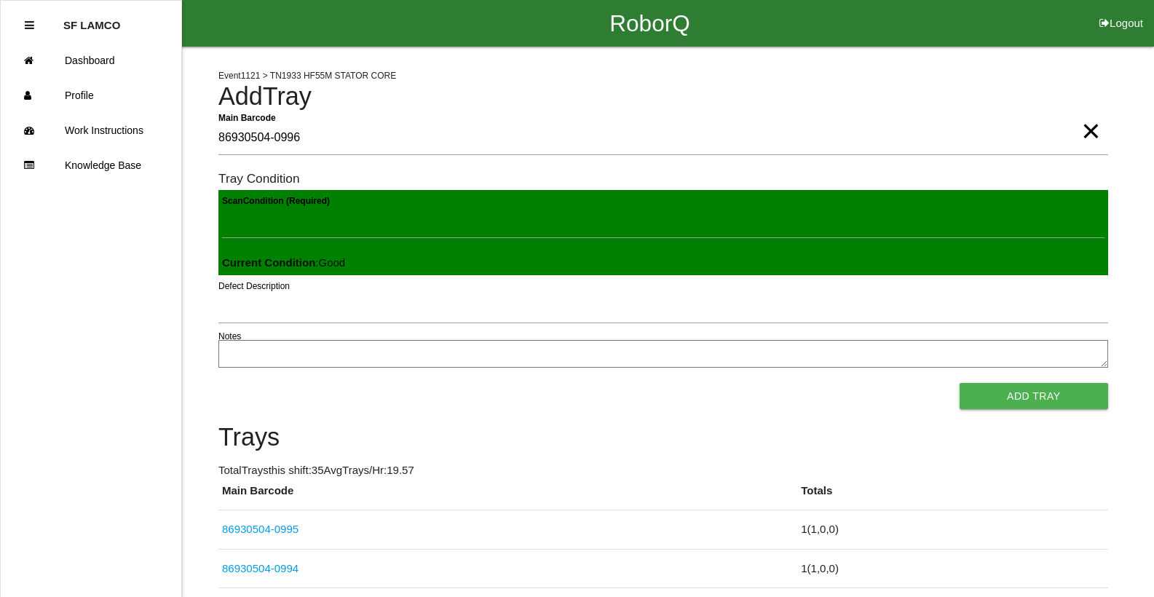
click at [959, 383] on button "Add Tray" at bounding box center [1033, 396] width 148 height 26
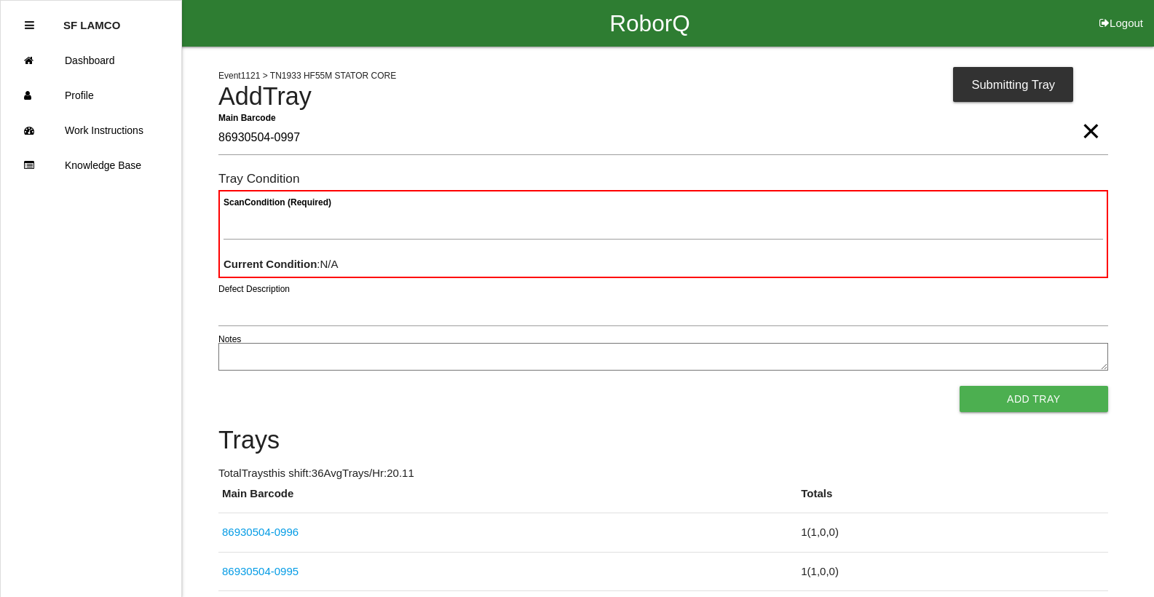
type Barcode "86930504-0997"
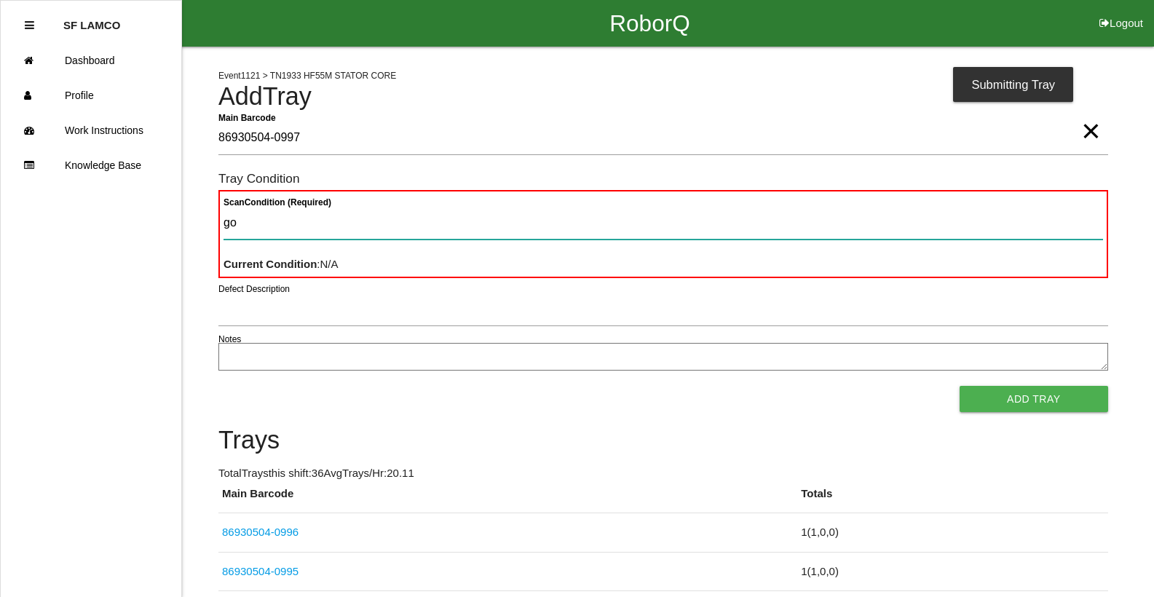
type Condition "goo"
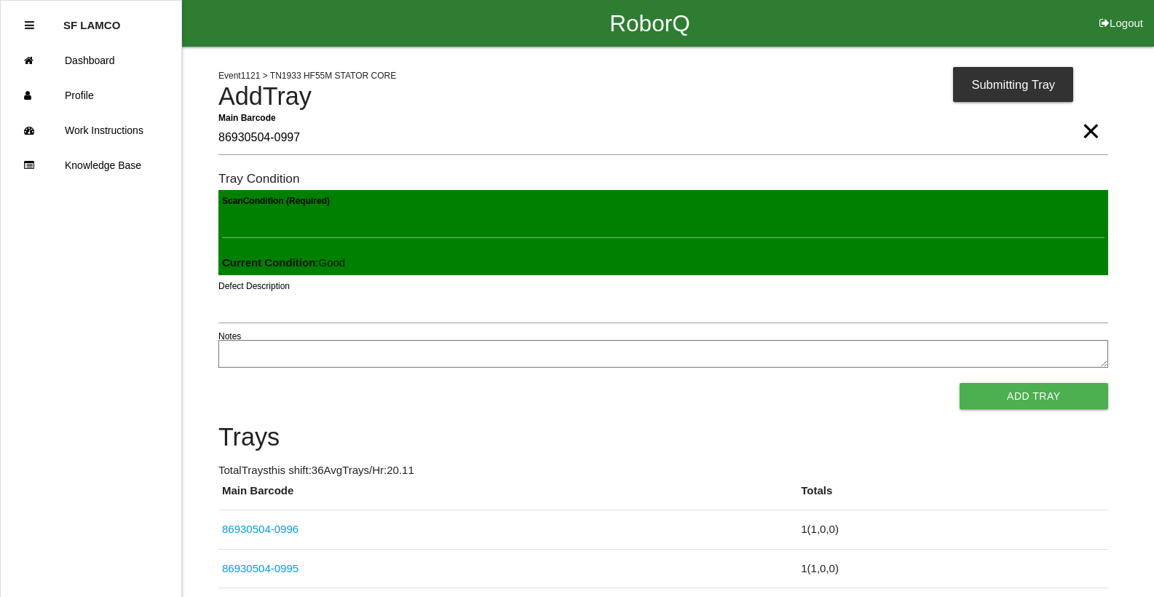
click at [959, 383] on button "Add Tray" at bounding box center [1033, 396] width 148 height 26
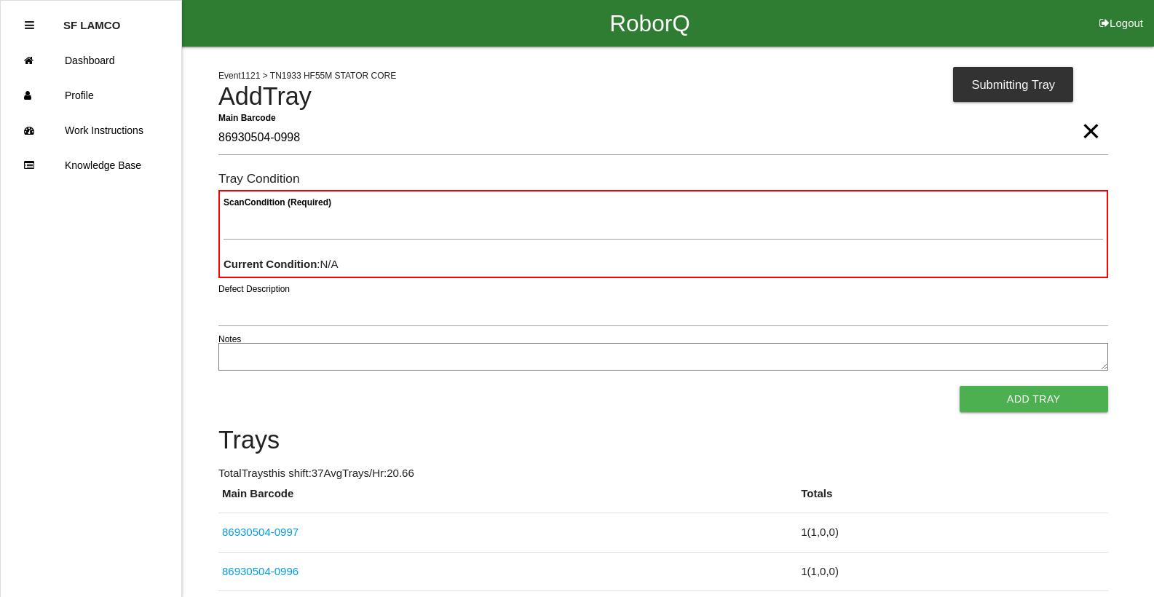
type Barcode "86930504-0998"
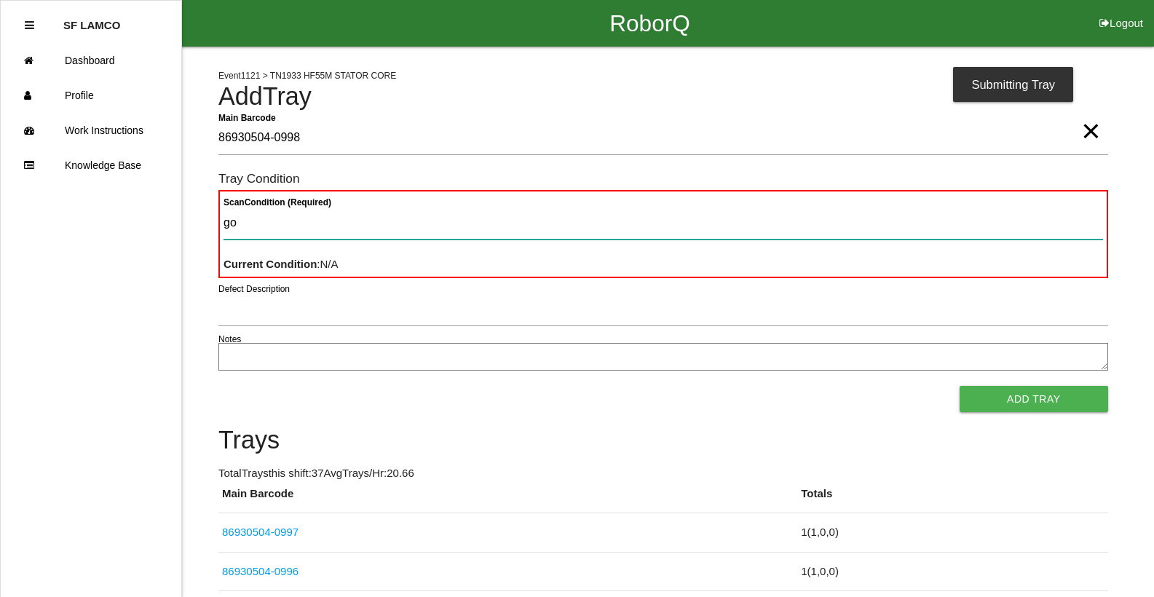
type Condition "goo"
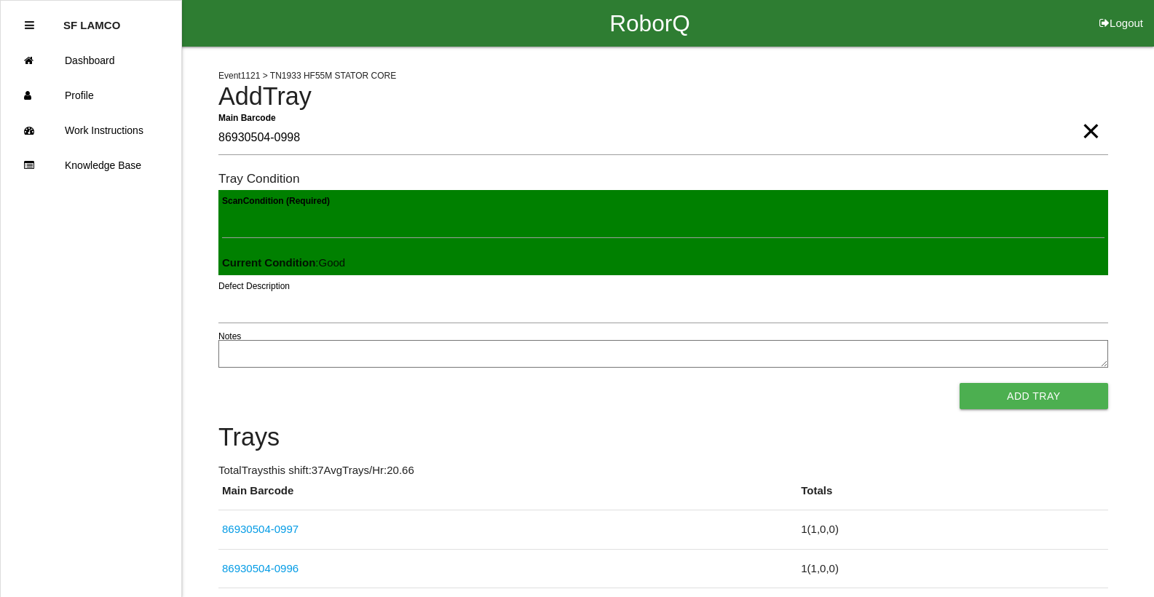
click at [959, 383] on button "Add Tray" at bounding box center [1033, 396] width 148 height 26
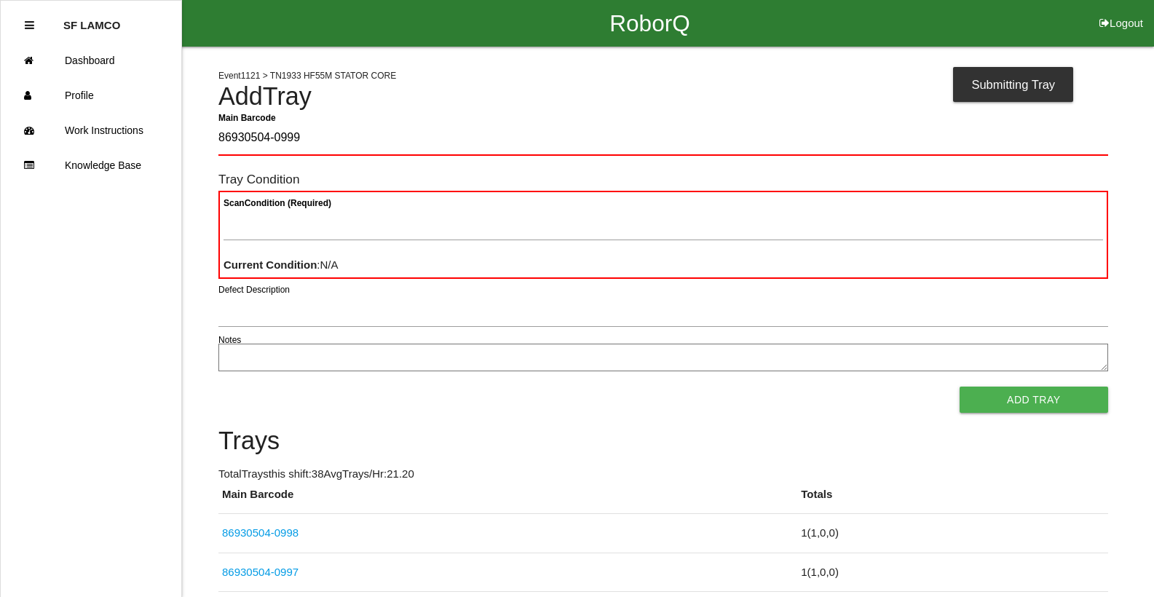
type Barcode "86930504-0999"
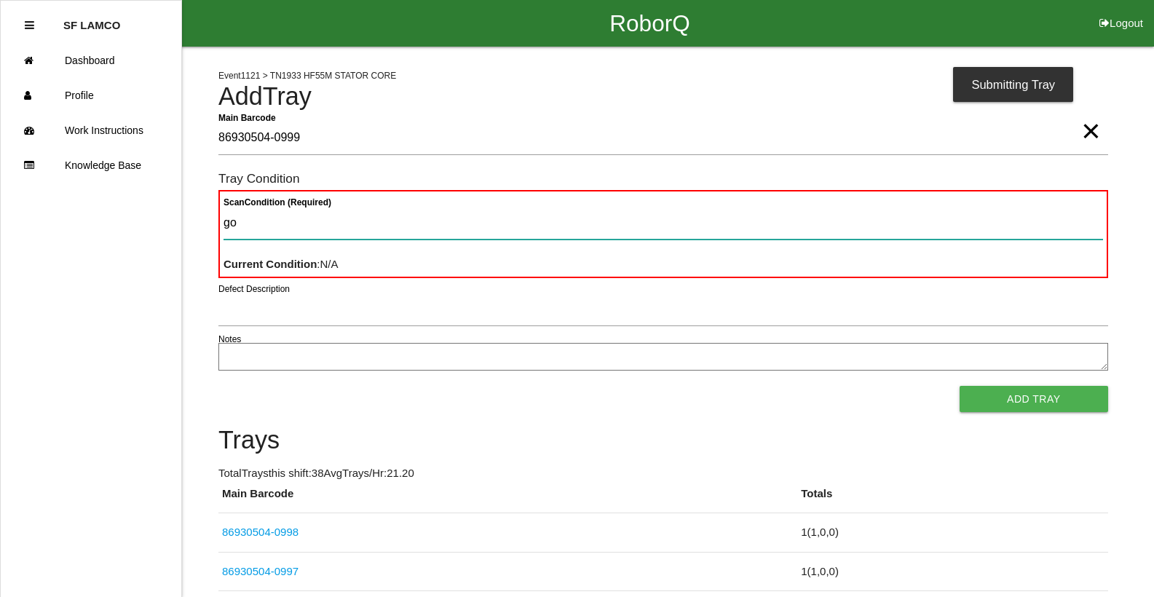
type Condition "goo"
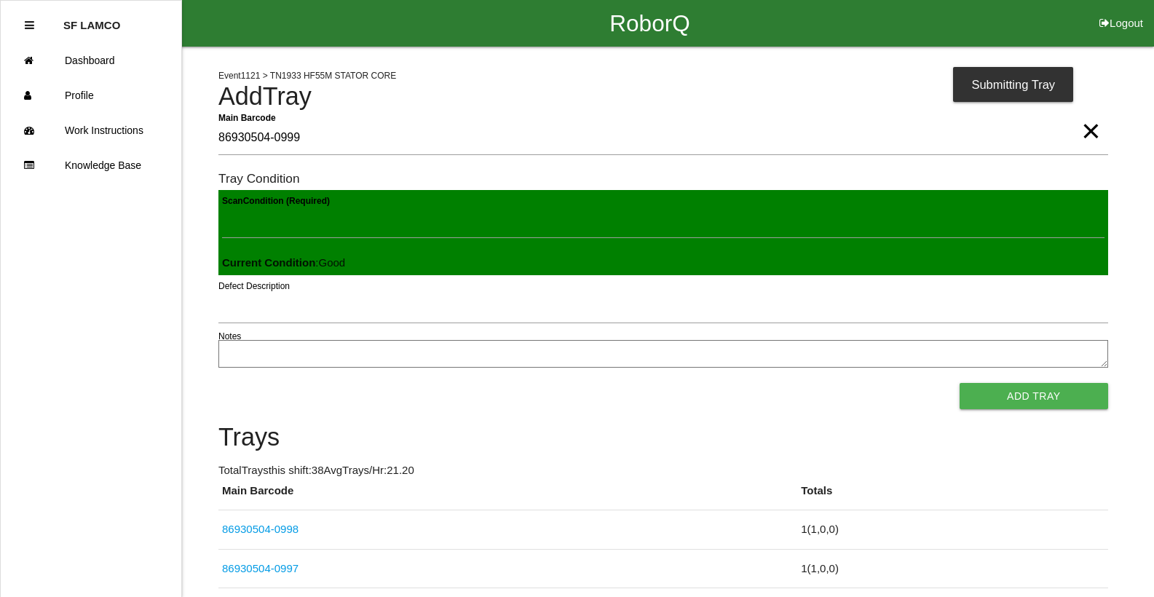
click at [959, 383] on button "Add Tray" at bounding box center [1033, 396] width 148 height 26
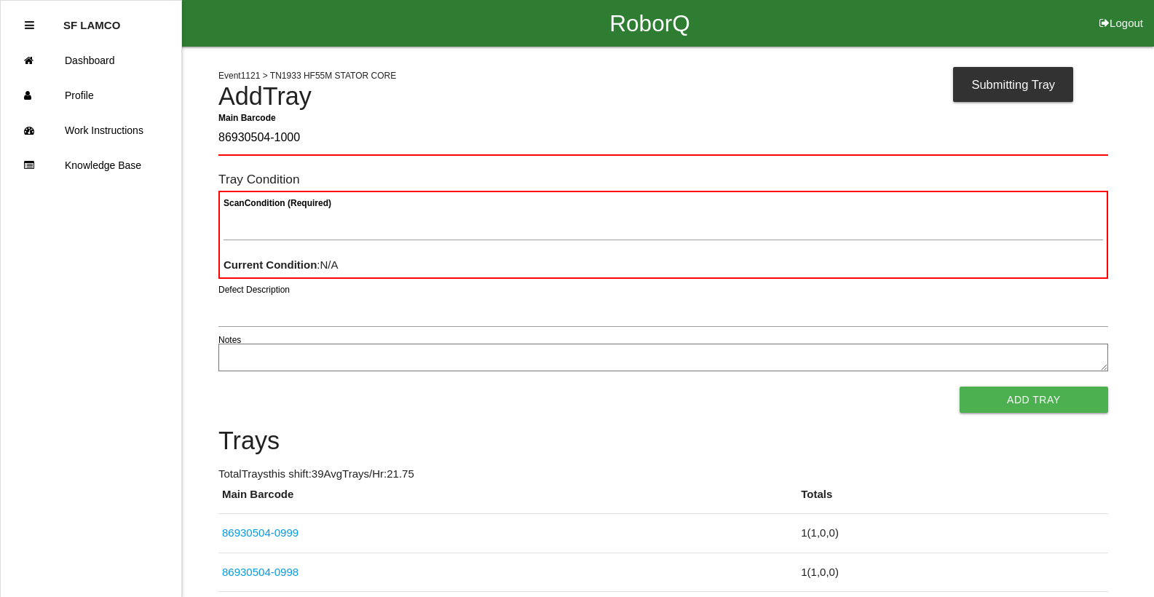
type Barcode "86930504-1000"
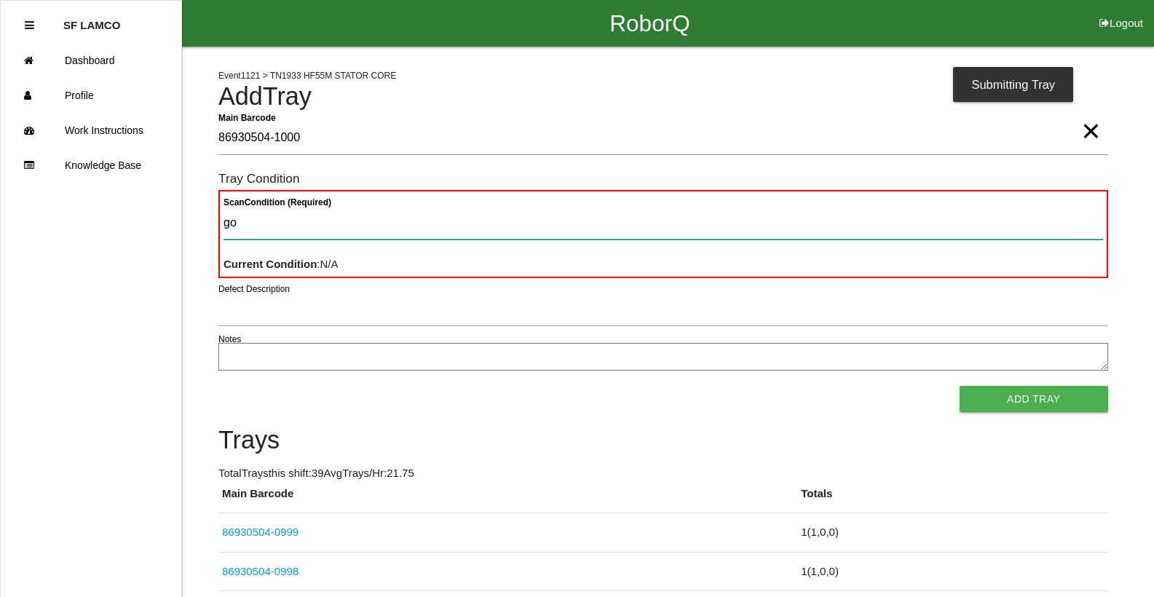
type Condition "goo"
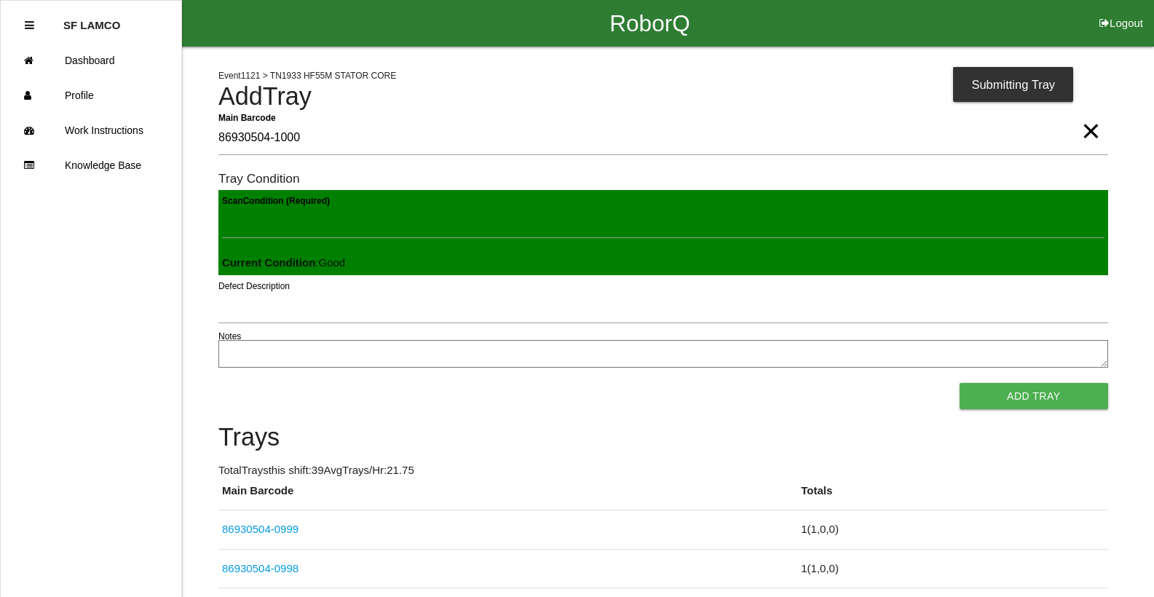
click at [959, 383] on button "Add Tray" at bounding box center [1033, 396] width 148 height 26
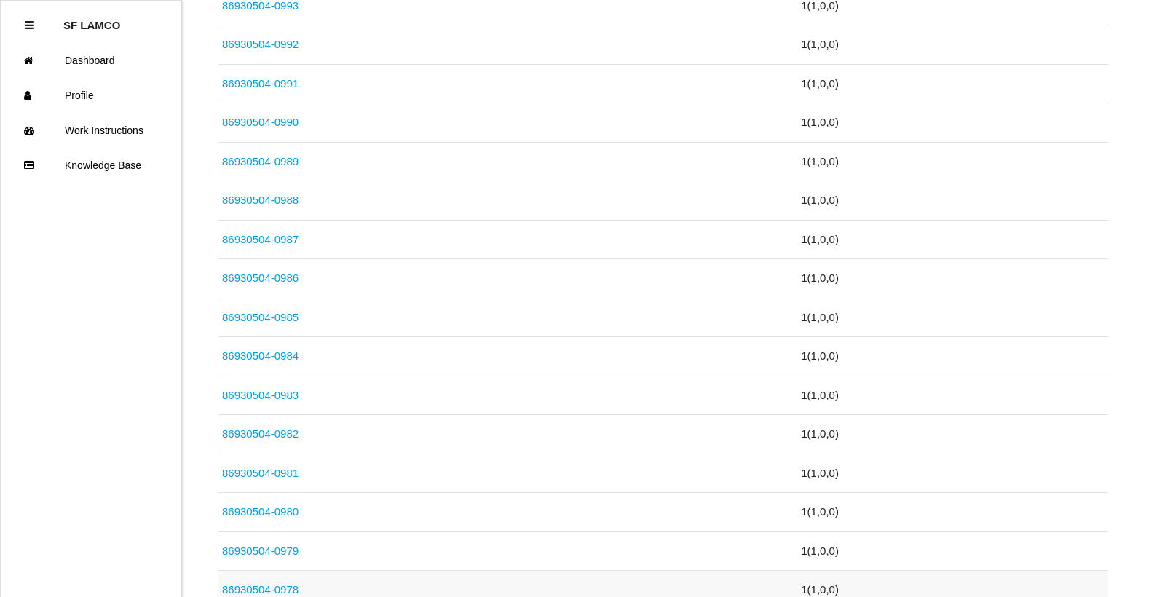
scroll to position [946, 0]
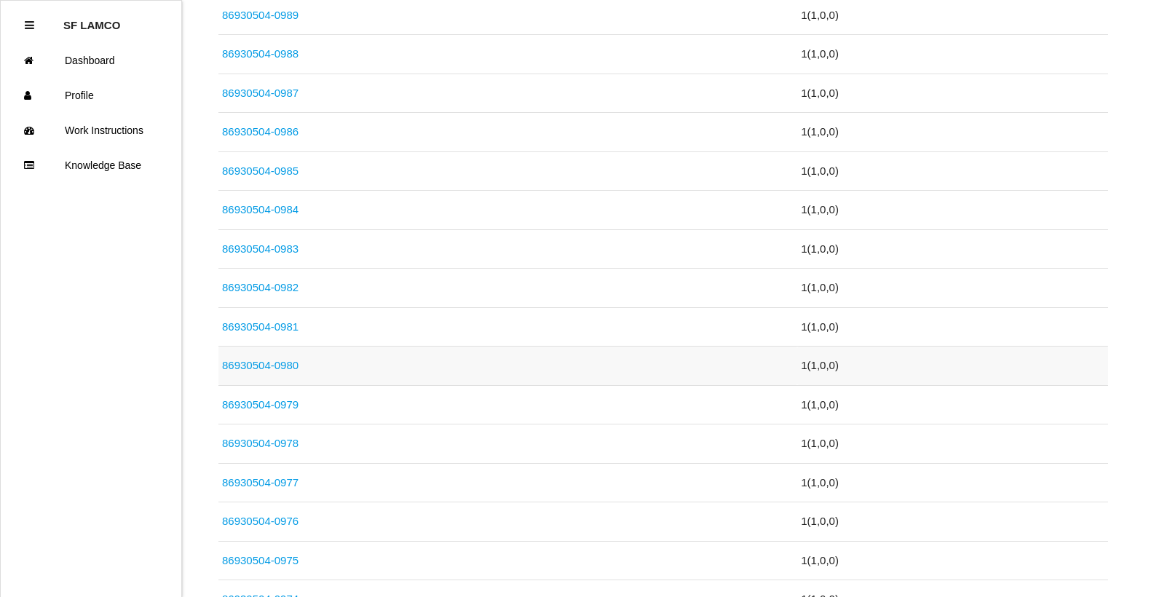
click at [293, 362] on link "86930504-0980" at bounding box center [260, 365] width 76 height 12
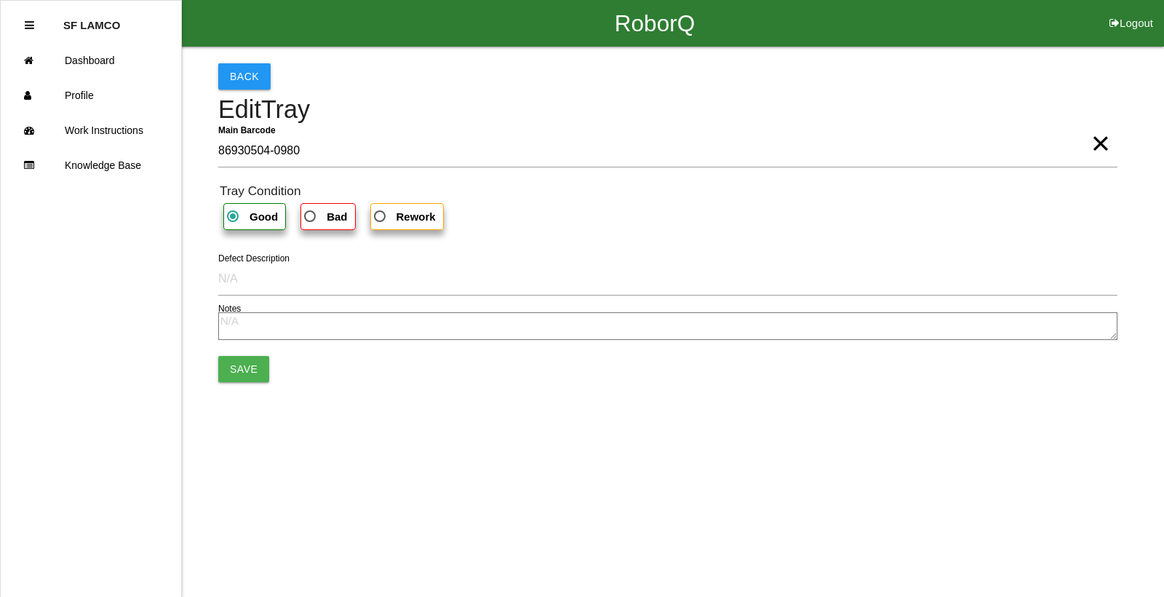
click at [332, 205] on label "Bad" at bounding box center [328, 216] width 55 height 27
click at [311, 207] on input "Bad" at bounding box center [305, 211] width 9 height 9
radio input "true"
click at [251, 376] on button "Save" at bounding box center [243, 369] width 51 height 26
